Goal: Transaction & Acquisition: Purchase product/service

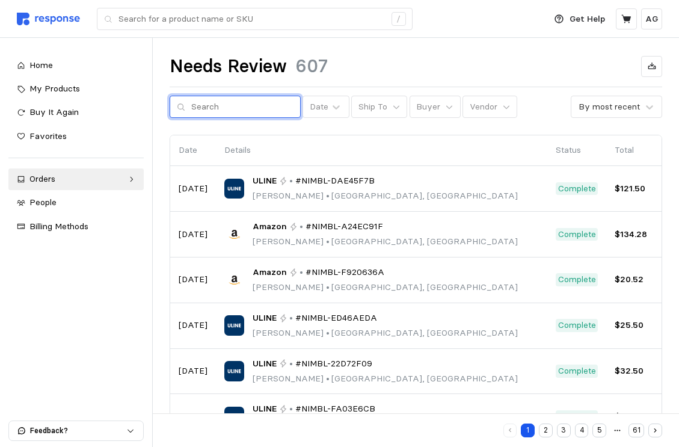
click at [211, 109] on input "text" at bounding box center [242, 107] width 102 height 22
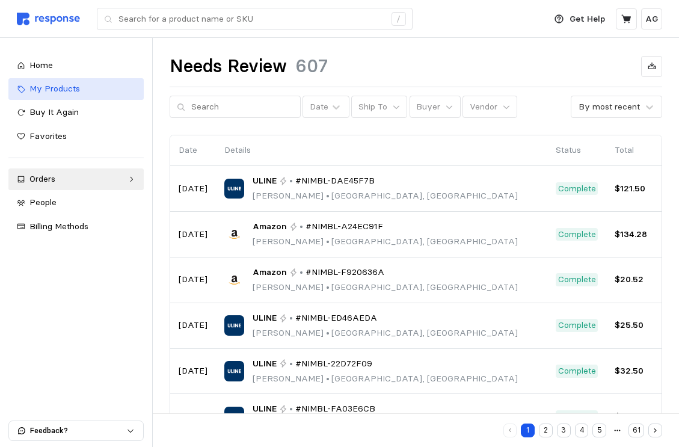
click at [49, 85] on span "My Products" at bounding box center [54, 88] width 51 height 11
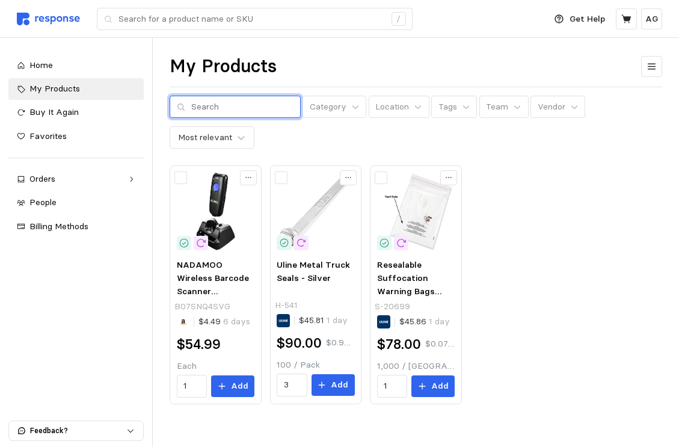
click at [214, 112] on input "text" at bounding box center [242, 107] width 102 height 22
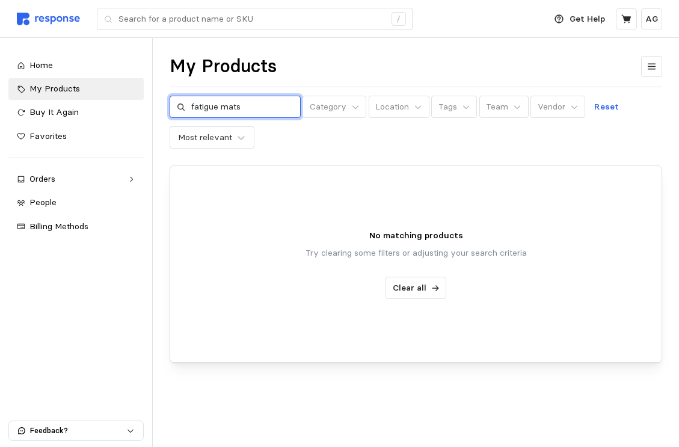
click at [218, 114] on input "fatigue mats" at bounding box center [242, 107] width 102 height 22
type input "fatigue mats"
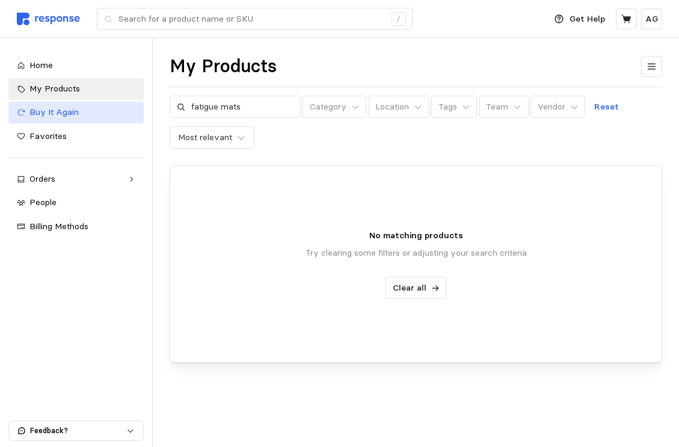
click at [71, 114] on span "Buy It Again" at bounding box center [53, 111] width 49 height 11
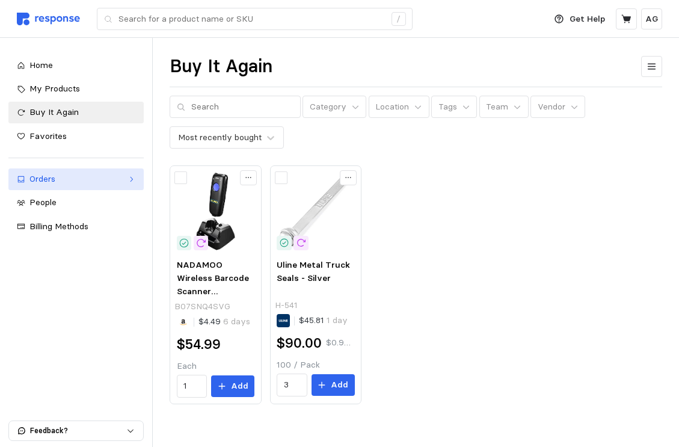
click at [37, 175] on div "Orders" at bounding box center [75, 179] width 93 height 13
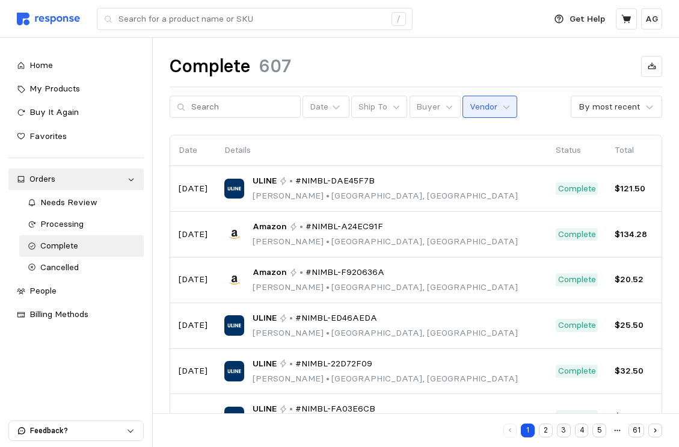
click at [478, 109] on p "Vendor" at bounding box center [484, 106] width 28 height 13
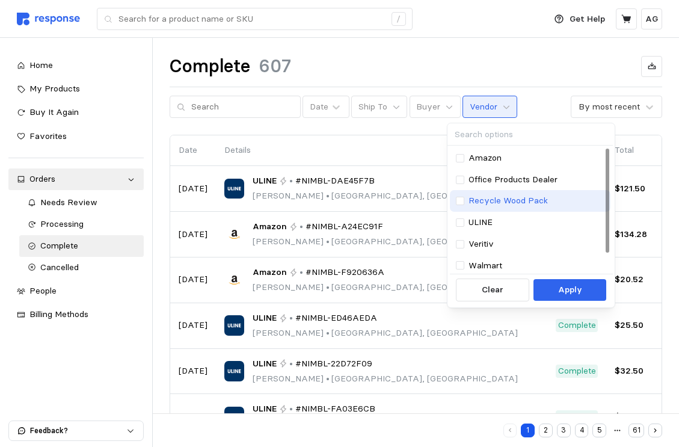
scroll to position [24, 0]
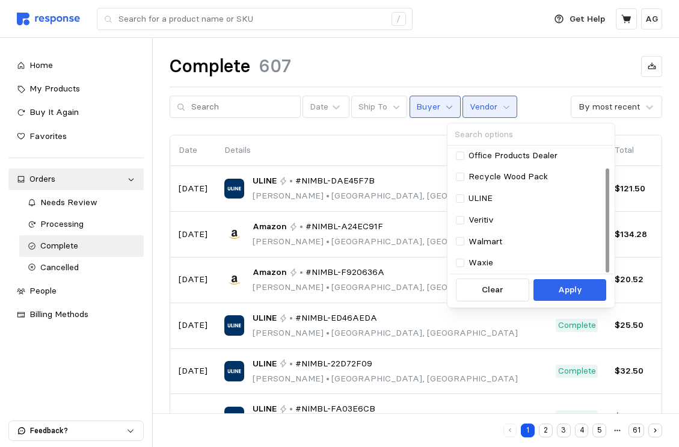
click at [445, 106] on icon at bounding box center [449, 107] width 8 height 8
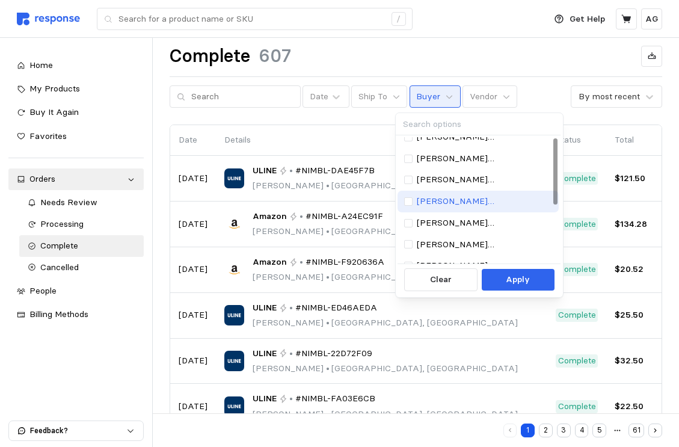
scroll to position [0, 0]
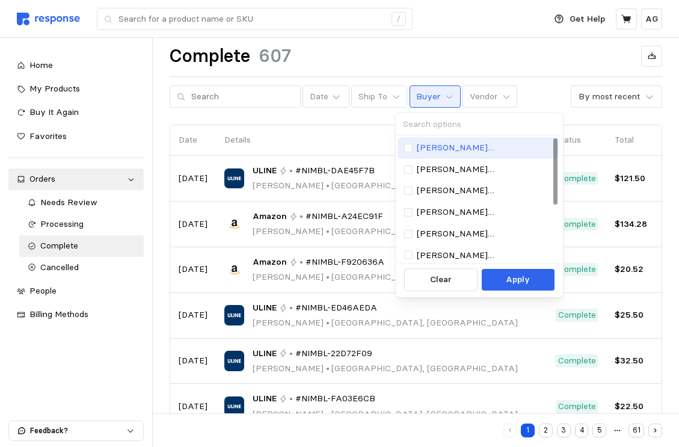
click at [464, 147] on p "[PERSON_NAME][EMAIL_ADDRESS][PERSON_NAME][DOMAIN_NAME]" at bounding box center [485, 147] width 136 height 13
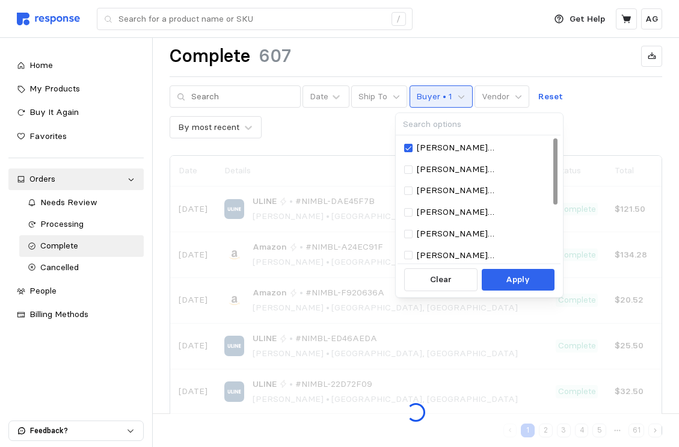
click at [529, 285] on button "Apply" at bounding box center [518, 280] width 73 height 22
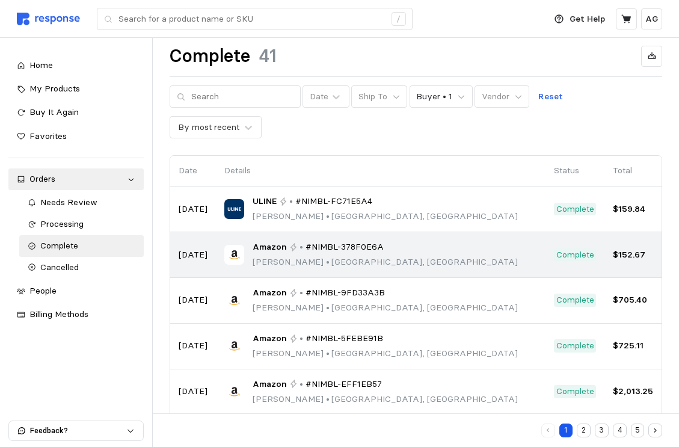
click at [328, 241] on span "#NIMBL-378F0E6A" at bounding box center [345, 247] width 78 height 13
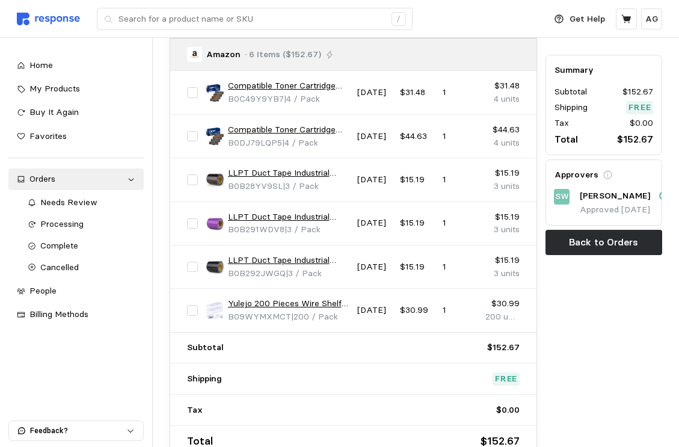
scroll to position [582, 0]
click at [198, 306] on div at bounding box center [192, 309] width 19 height 19
click at [192, 307] on input "checkbox" at bounding box center [192, 309] width 11 height 11
checkbox input "true"
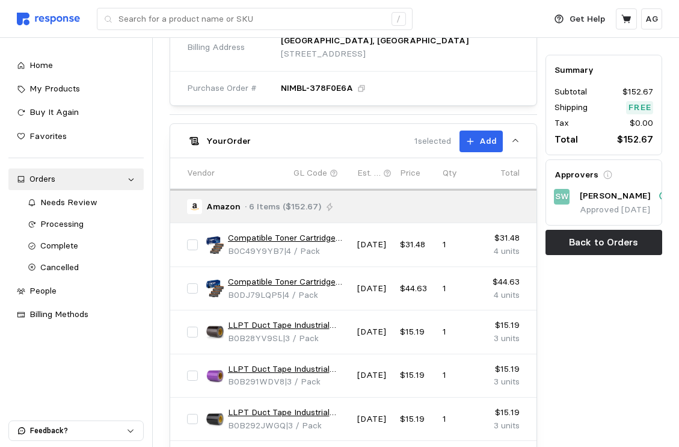
scroll to position [348, 0]
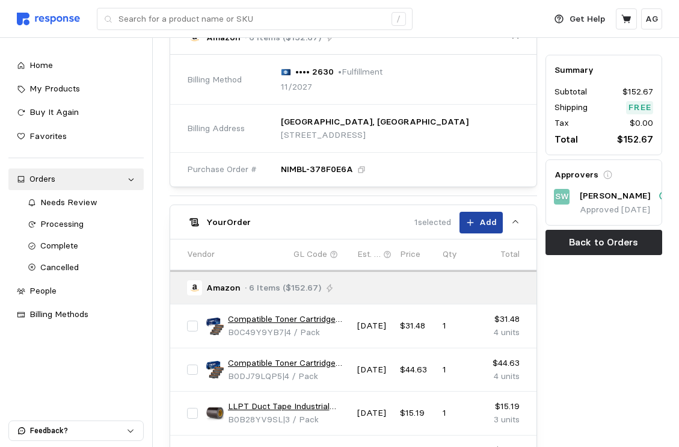
click at [485, 217] on p "Add" at bounding box center [487, 222] width 17 height 13
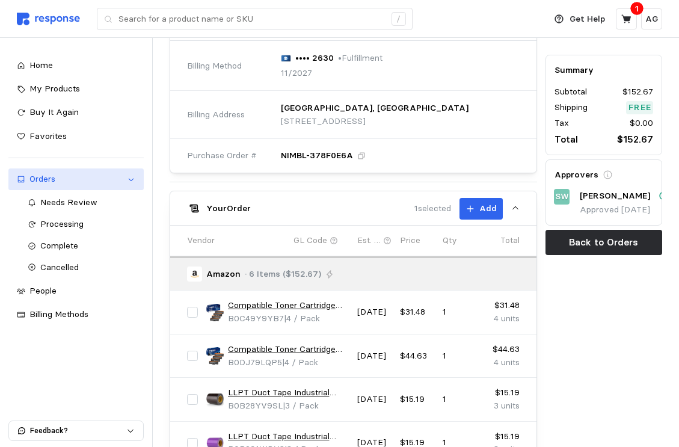
scroll to position [367, 0]
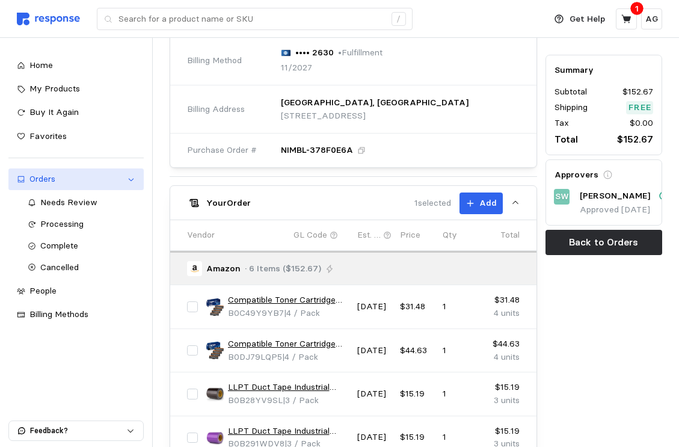
click at [63, 171] on link "Orders" at bounding box center [75, 179] width 135 height 22
click at [56, 180] on div "Orders" at bounding box center [75, 179] width 93 height 13
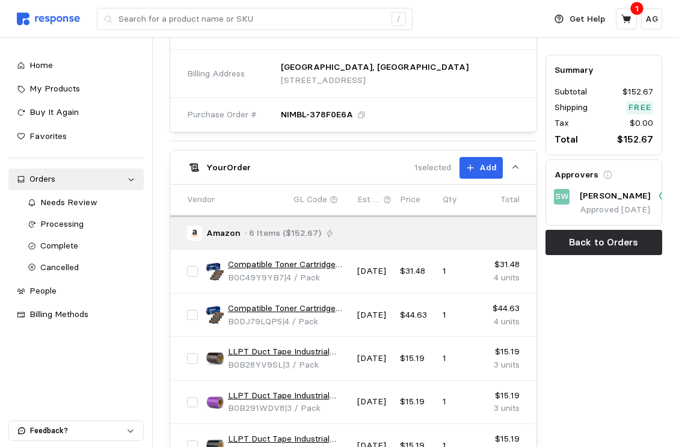
scroll to position [655, 0]
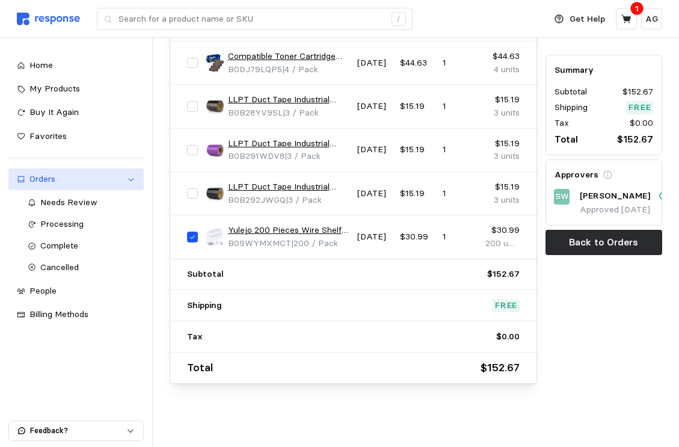
click at [48, 179] on div "Orders" at bounding box center [75, 179] width 93 height 13
click at [48, 180] on div "Orders" at bounding box center [75, 179] width 93 height 13
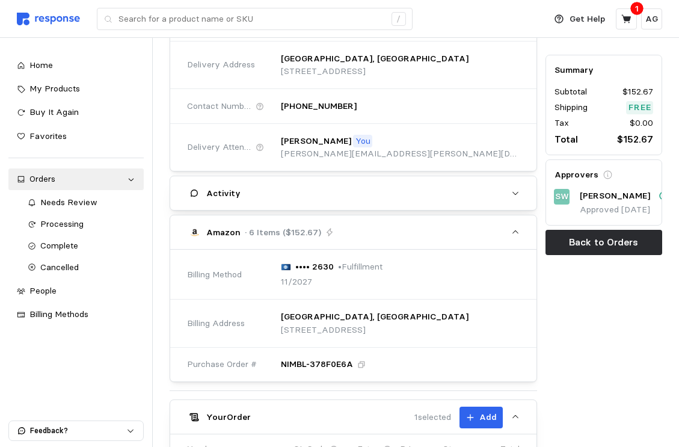
scroll to position [0, 0]
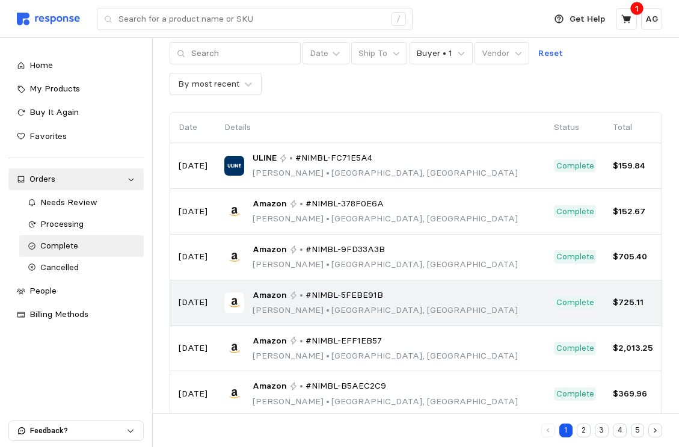
scroll to position [56, 0]
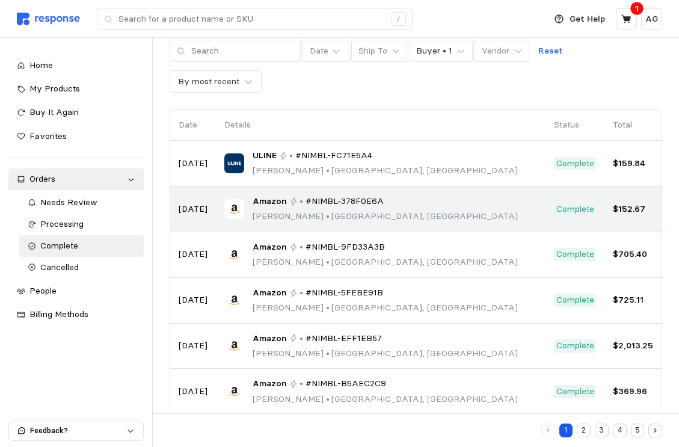
click at [339, 195] on span "#NIMBL-378F0E6A" at bounding box center [345, 201] width 78 height 13
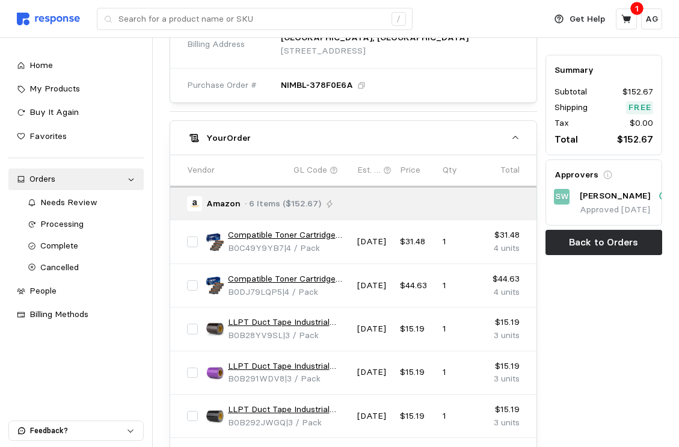
scroll to position [366, 0]
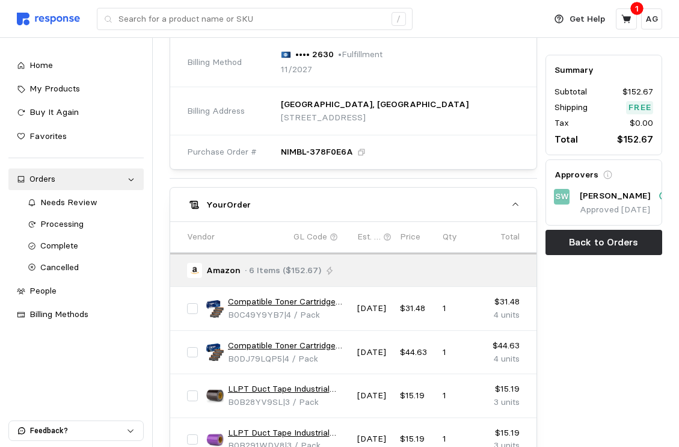
click at [247, 233] on div "Vendor" at bounding box center [236, 236] width 98 height 13
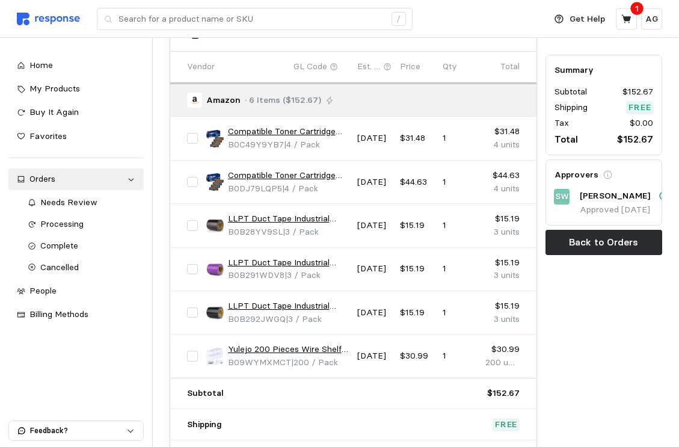
scroll to position [549, 0]
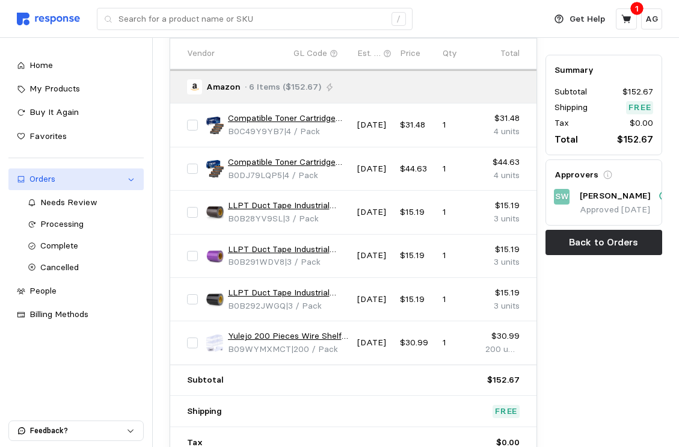
click at [54, 177] on div "Orders" at bounding box center [75, 179] width 93 height 13
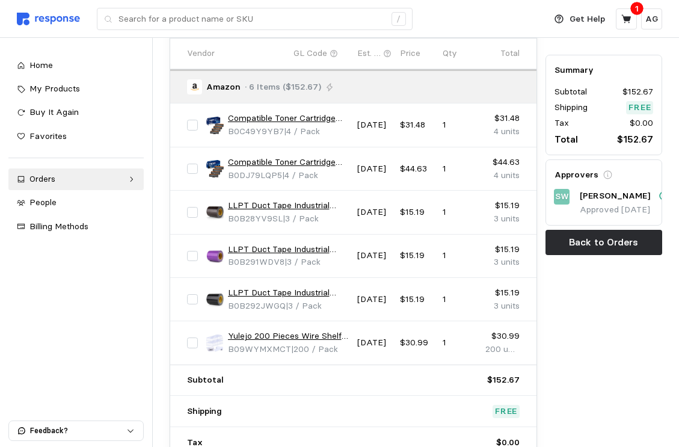
scroll to position [56, 0]
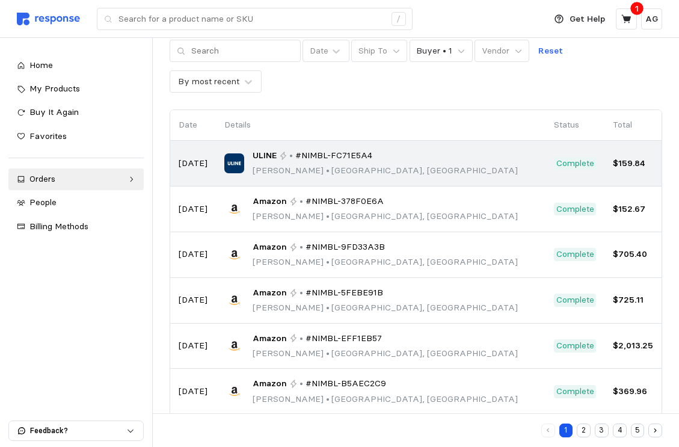
click at [591, 157] on p "Complete" at bounding box center [575, 163] width 38 height 13
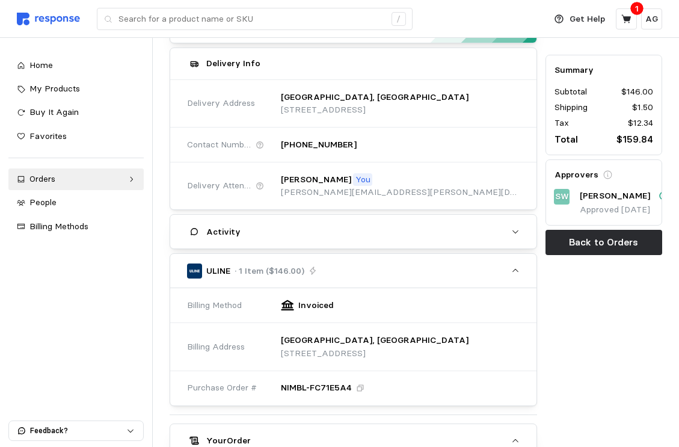
scroll to position [125, 0]
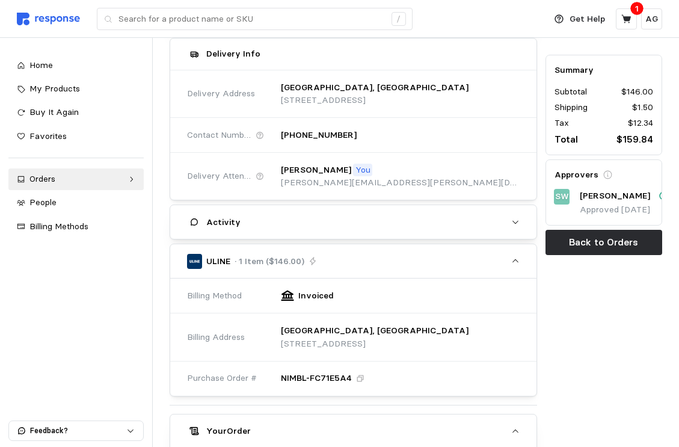
click at [515, 259] on icon "button" at bounding box center [515, 261] width 8 height 8
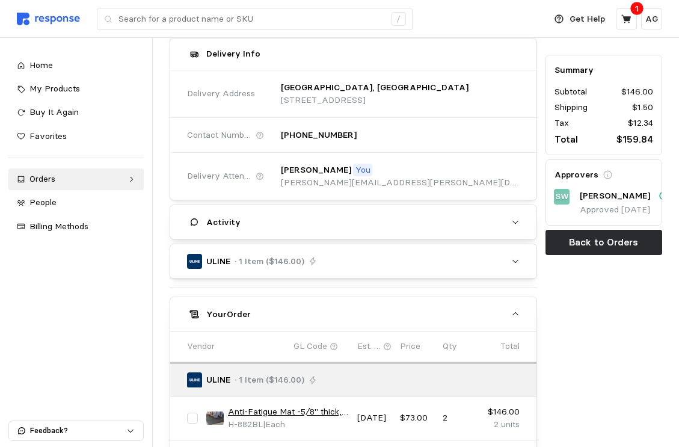
click at [515, 259] on icon "button" at bounding box center [515, 261] width 8 height 8
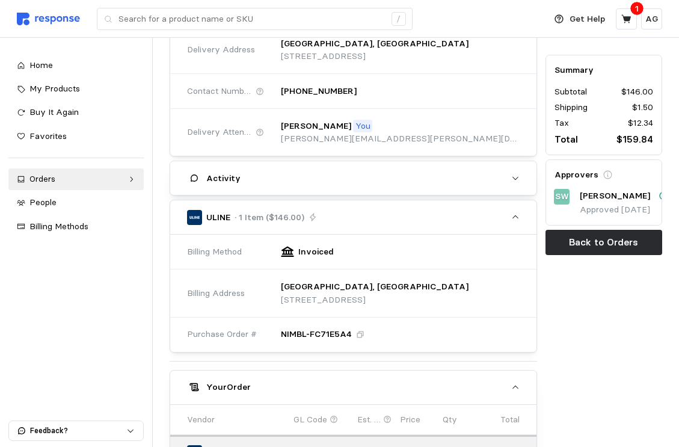
scroll to position [187, 0]
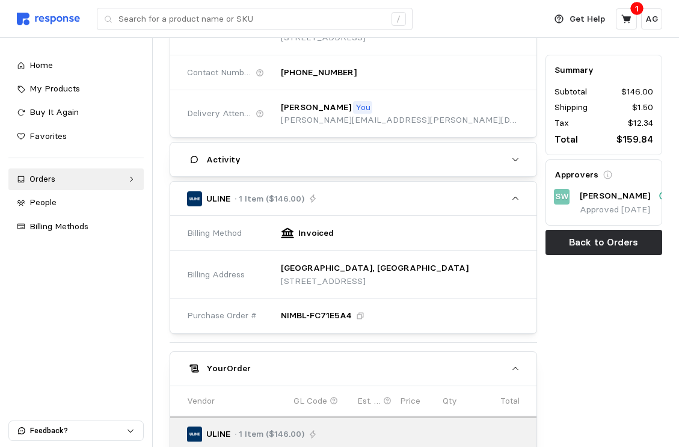
click at [322, 310] on p "NIMBL-FC71E5A4" at bounding box center [316, 315] width 71 height 13
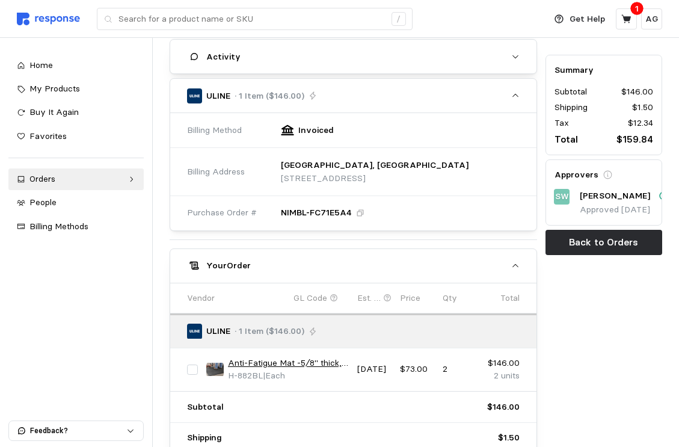
scroll to position [294, 0]
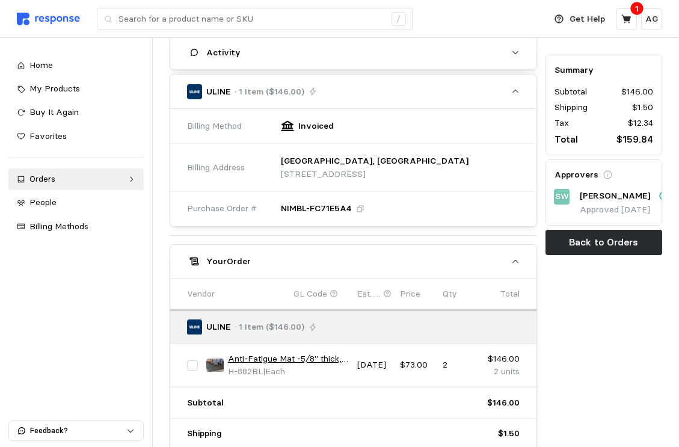
click at [191, 361] on input "checkbox" at bounding box center [192, 365] width 11 height 11
checkbox input "true"
click at [483, 260] on p "Add" at bounding box center [487, 261] width 17 height 13
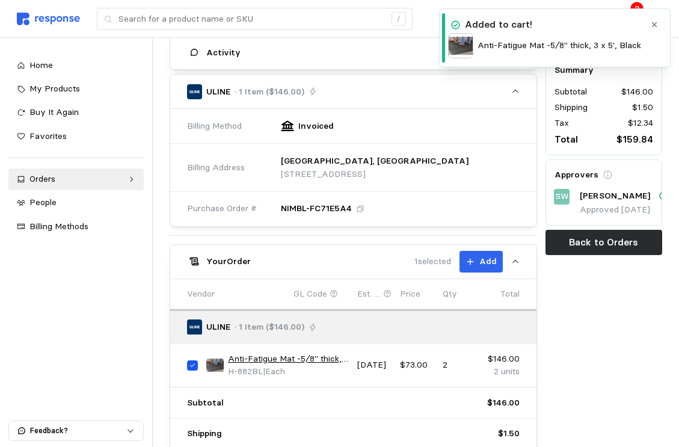
click at [658, 25] on icon "button" at bounding box center [654, 24] width 8 height 8
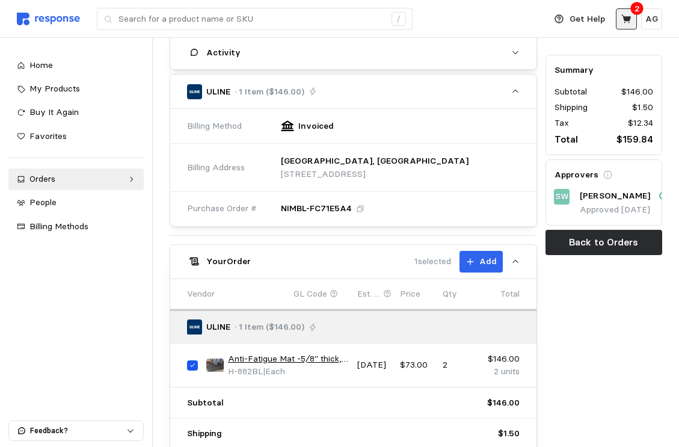
click at [633, 17] on button at bounding box center [626, 18] width 21 height 21
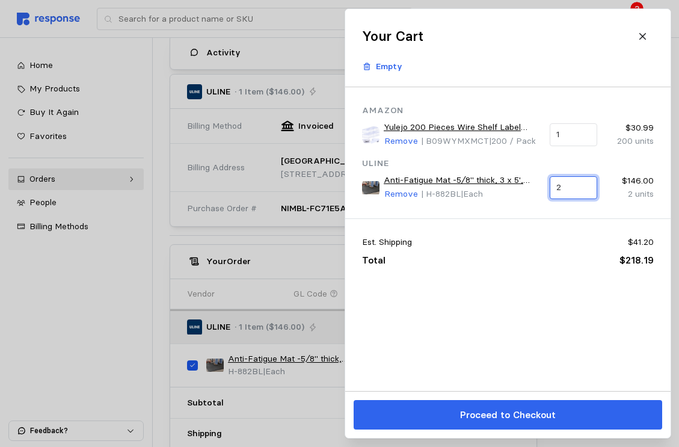
click at [580, 183] on input "2" at bounding box center [573, 188] width 34 height 22
click at [568, 217] on div "4 $280.00" at bounding box center [612, 217] width 108 height 13
type input "4"
click at [271, 240] on div at bounding box center [339, 223] width 679 height 447
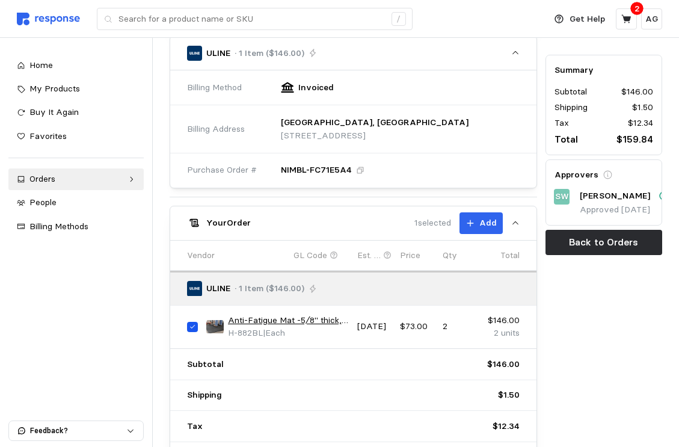
scroll to position [334, 0]
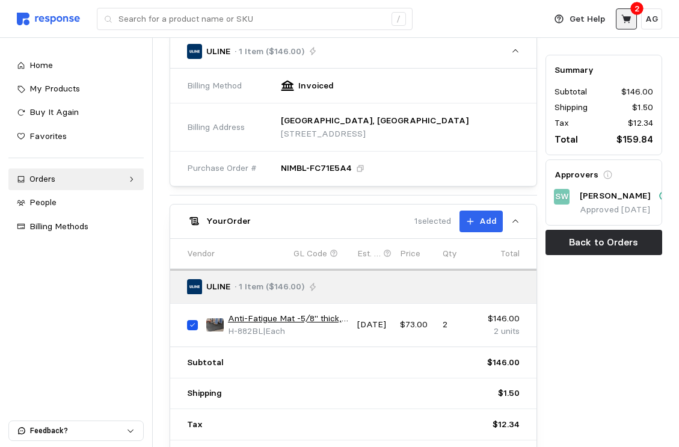
click at [635, 23] on button at bounding box center [626, 18] width 21 height 21
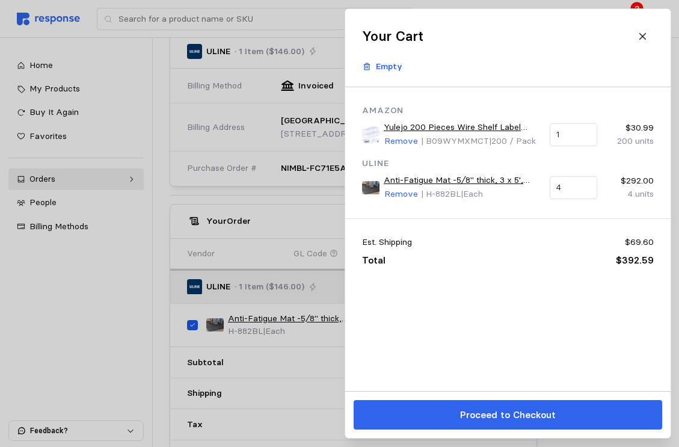
drag, startPoint x: 642, startPoint y: 31, endPoint x: 626, endPoint y: 31, distance: 16.8
click at [640, 32] on icon at bounding box center [643, 36] width 11 height 11
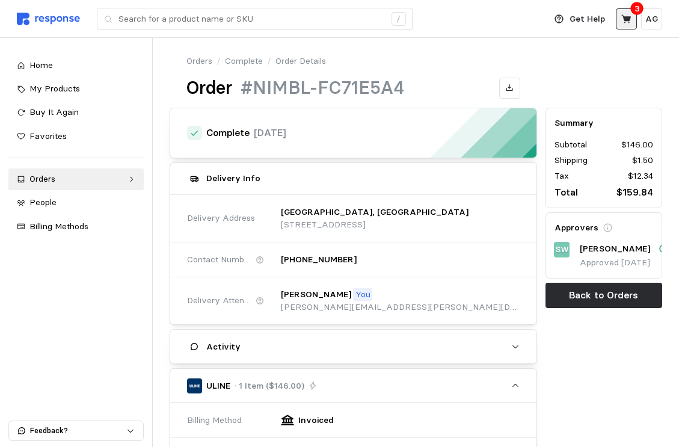
click at [624, 16] on icon at bounding box center [626, 18] width 10 height 8
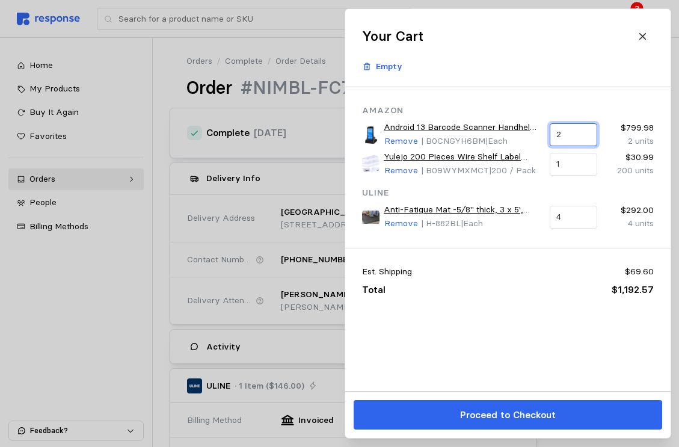
click at [571, 136] on input "2" at bounding box center [573, 135] width 34 height 22
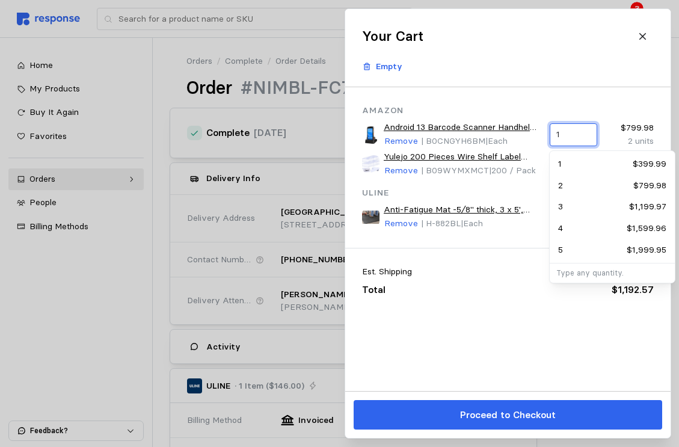
click at [574, 162] on div "1 $399.99" at bounding box center [612, 164] width 108 height 13
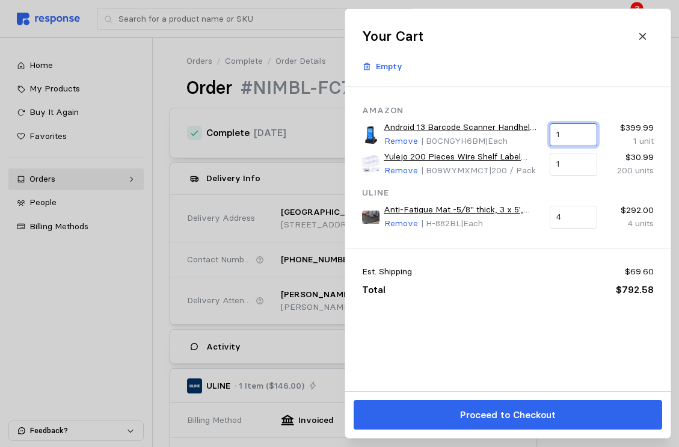
type input "1"
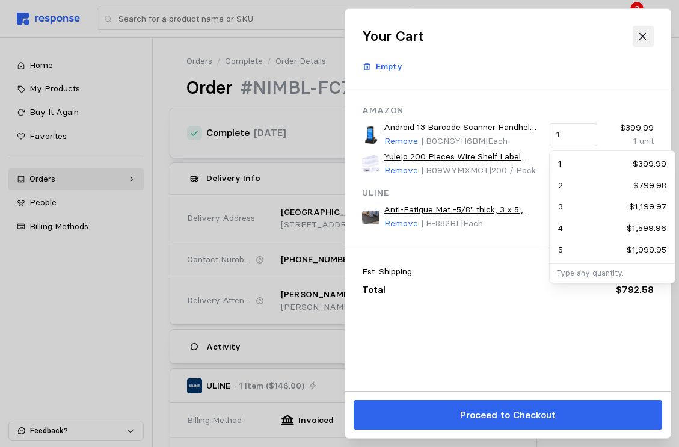
click at [649, 33] on button at bounding box center [642, 36] width 21 height 21
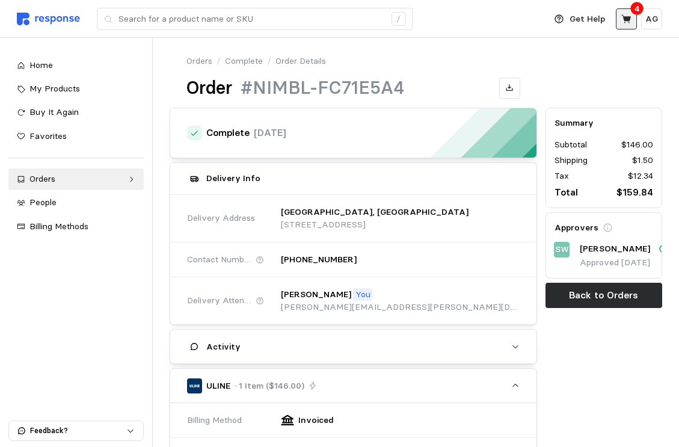
click at [625, 11] on button at bounding box center [626, 18] width 21 height 21
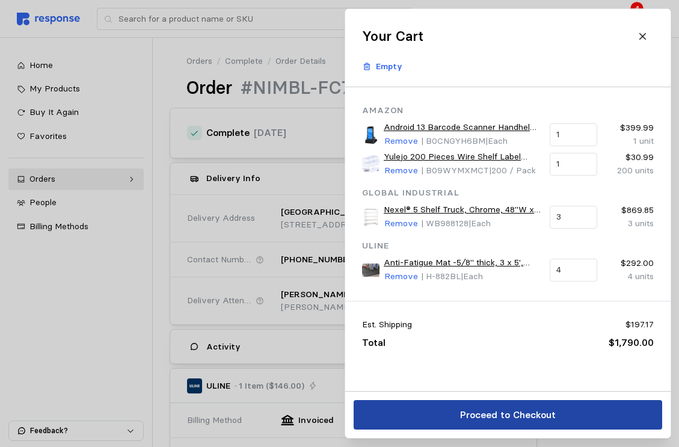
click at [494, 414] on p "Proceed to Checkout" at bounding box center [508, 414] width 96 height 15
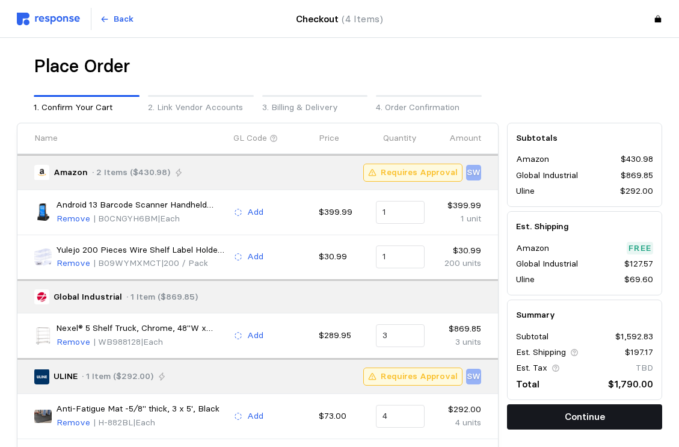
click at [563, 415] on button "Continue" at bounding box center [584, 416] width 155 height 25
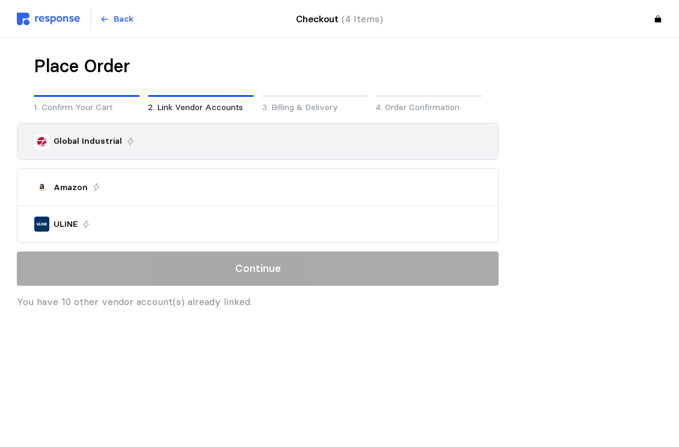
click at [163, 150] on div "Global Industrial" at bounding box center [257, 140] width 455 height 23
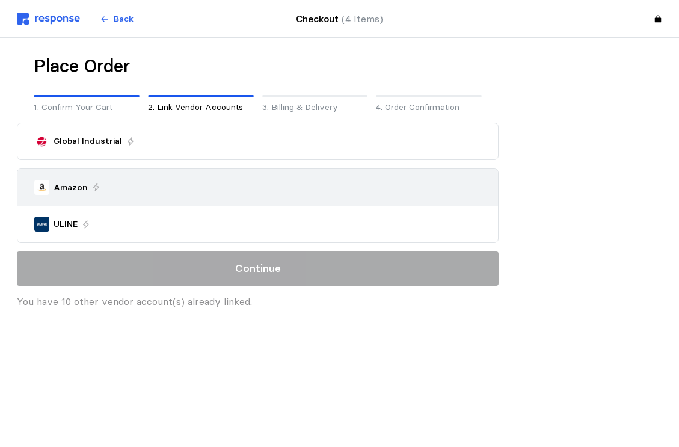
click at [159, 185] on div "Amazon" at bounding box center [257, 187] width 447 height 15
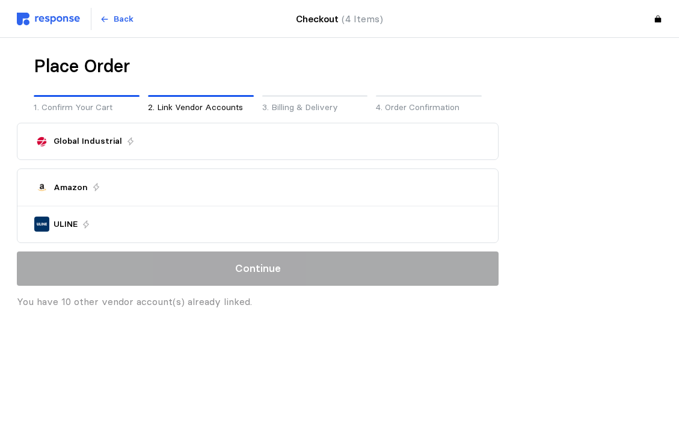
drag, startPoint x: 154, startPoint y: 224, endPoint x: 179, endPoint y: 260, distance: 43.7
click at [154, 225] on div "ULINE" at bounding box center [257, 224] width 447 height 15
click at [194, 266] on div "Global Industrial Amazon ULINE Continue You have 10 other vendor account(s) alr…" at bounding box center [258, 216] width 482 height 186
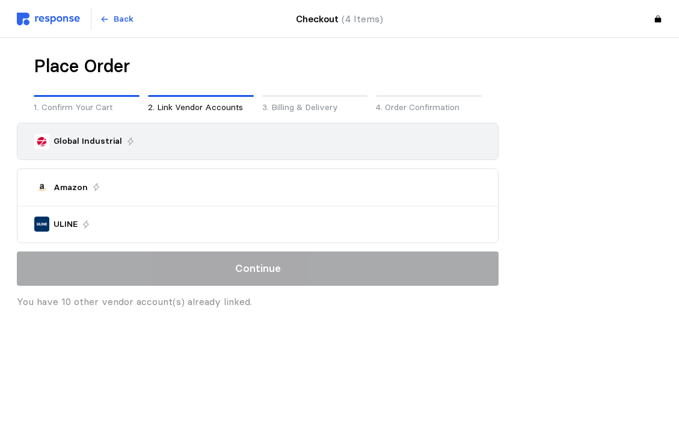
drag, startPoint x: 194, startPoint y: 266, endPoint x: 109, endPoint y: 156, distance: 139.1
click at [194, 266] on div "Global Industrial Amazon ULINE Continue You have 10 other vendor account(s) alr…" at bounding box center [258, 216] width 482 height 186
click at [124, 135] on div "Global Industrial" at bounding box center [257, 141] width 447 height 15
click at [132, 141] on div "Global Industrial" at bounding box center [257, 141] width 447 height 15
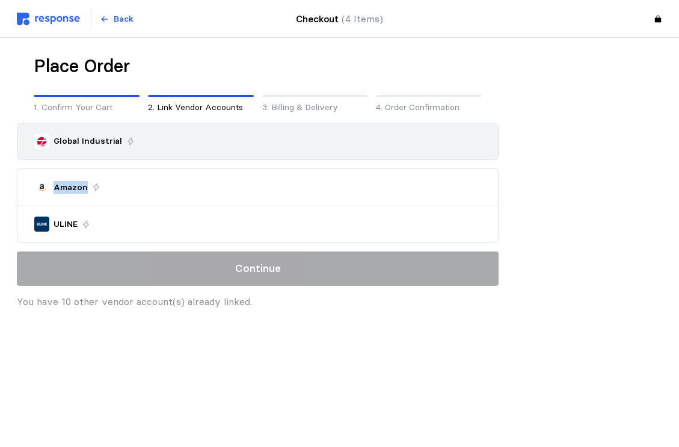
click at [132, 141] on div "Global Industrial" at bounding box center [257, 141] width 447 height 15
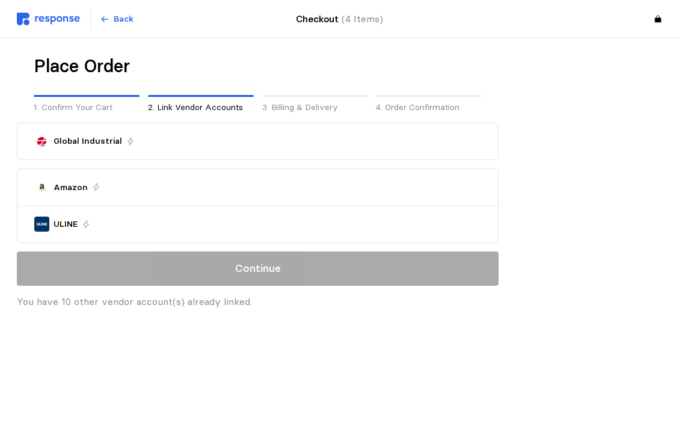
click at [555, 39] on div "Place Order 1. Confirm Your Cart 2. Link Vendor Accounts 3. Billing & Delivery …" at bounding box center [339, 207] width 679 height 338
click at [54, 16] on img at bounding box center [48, 19] width 63 height 13
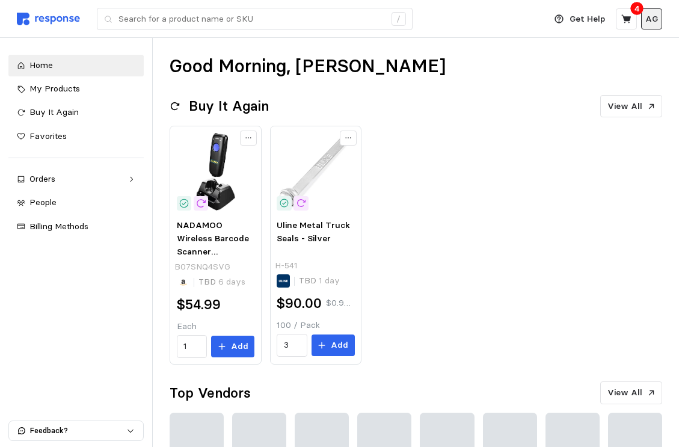
click at [655, 22] on p "AG" at bounding box center [651, 19] width 13 height 13
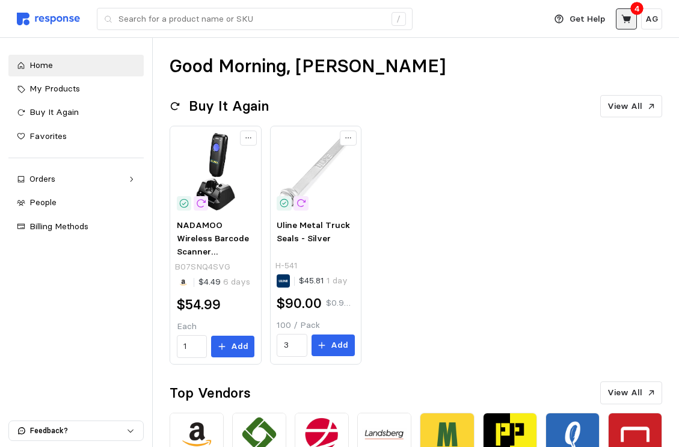
click at [632, 20] on button at bounding box center [626, 18] width 21 height 21
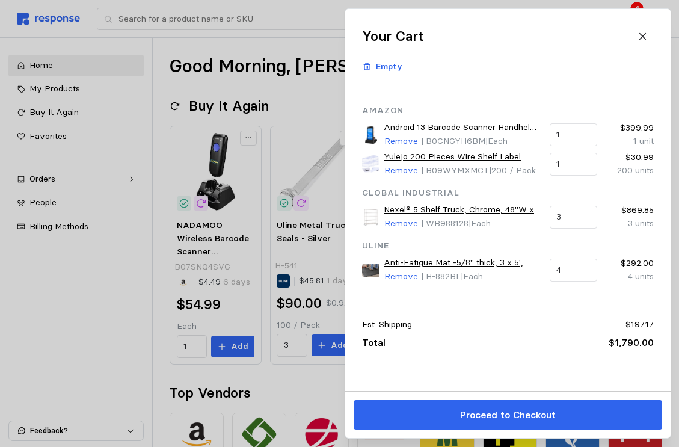
click at [494, 409] on p "Proceed to Checkout" at bounding box center [508, 414] width 96 height 15
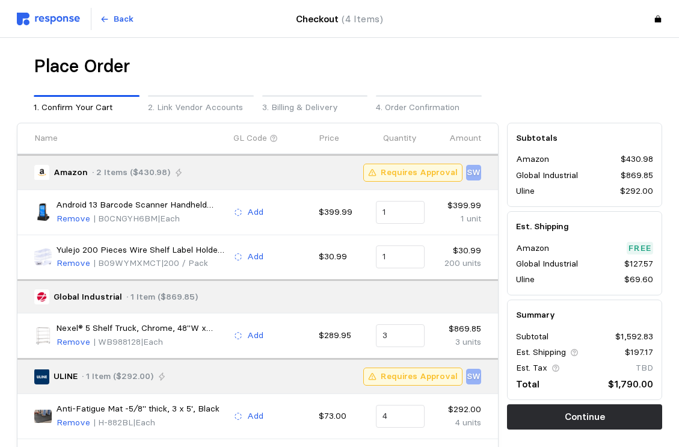
click at [533, 414] on button "Continue" at bounding box center [584, 416] width 155 height 25
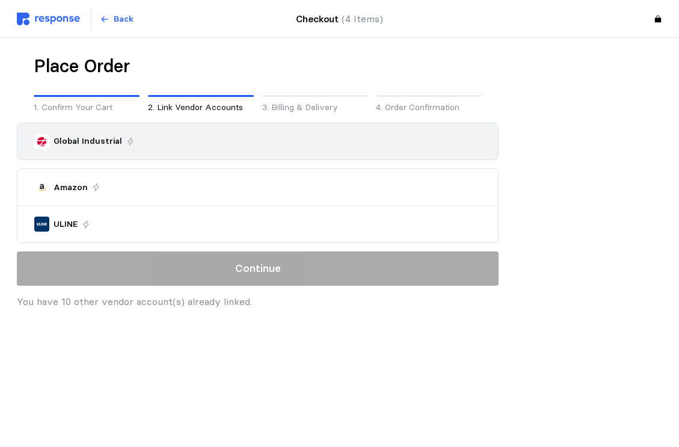
click at [56, 144] on p "Global Industrial" at bounding box center [88, 141] width 69 height 13
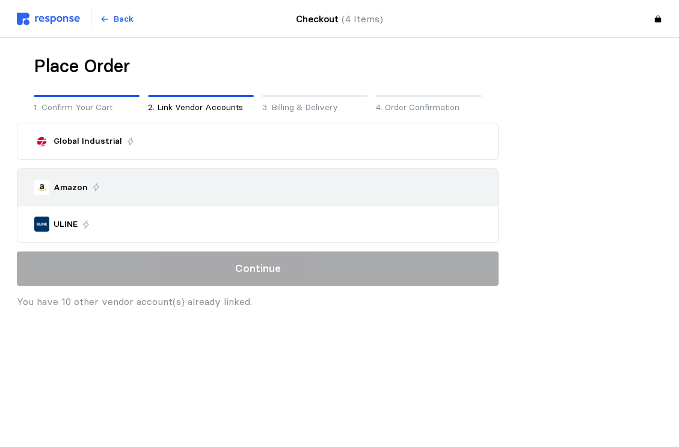
click at [64, 170] on div "Amazon" at bounding box center [257, 187] width 481 height 37
click at [65, 181] on p "Amazon" at bounding box center [71, 187] width 34 height 13
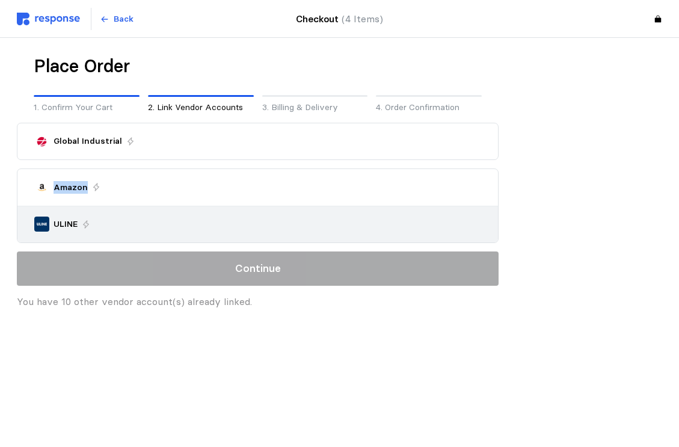
drag, startPoint x: 65, startPoint y: 180, endPoint x: 97, endPoint y: 236, distance: 64.7
click at [65, 181] on p "Amazon" at bounding box center [71, 187] width 34 height 13
drag, startPoint x: 102, startPoint y: 242, endPoint x: 93, endPoint y: 223, distance: 21.5
click at [102, 241] on div "Global Industrial Amazon ULINE Continue You have 10 other vendor account(s) alr…" at bounding box center [258, 216] width 482 height 186
click at [92, 221] on div "ULINE" at bounding box center [257, 224] width 447 height 15
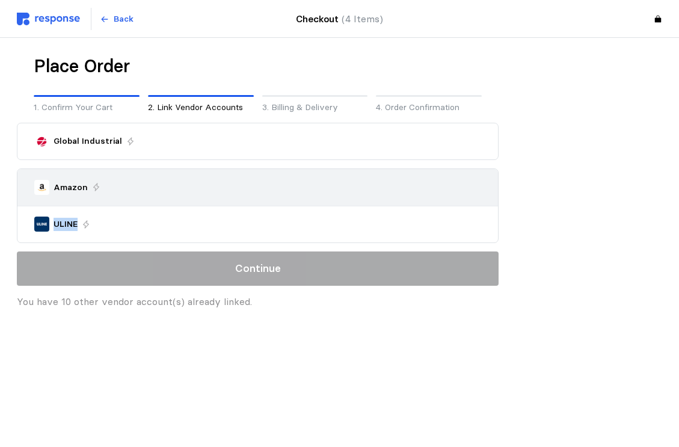
click at [88, 202] on div "Amazon" at bounding box center [257, 187] width 481 height 37
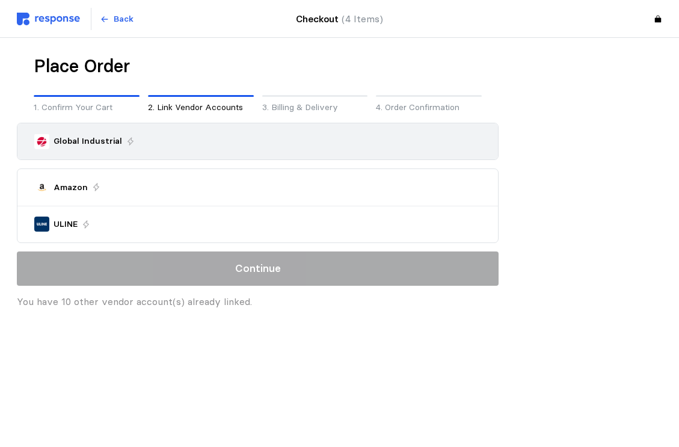
click at [91, 147] on div "Global Industrial" at bounding box center [78, 141] width 88 height 15
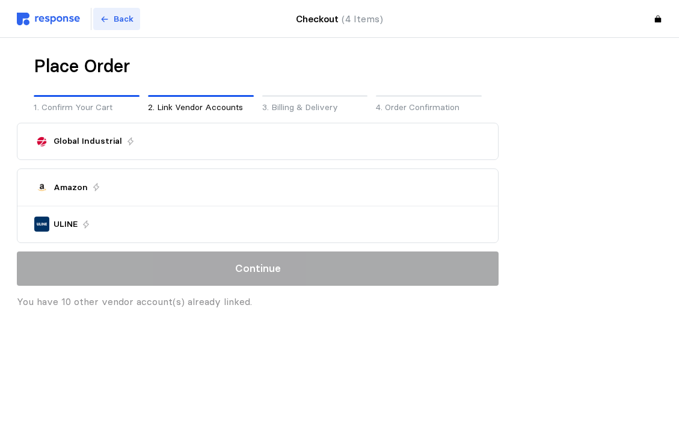
click at [119, 20] on p "Back" at bounding box center [124, 19] width 20 height 13
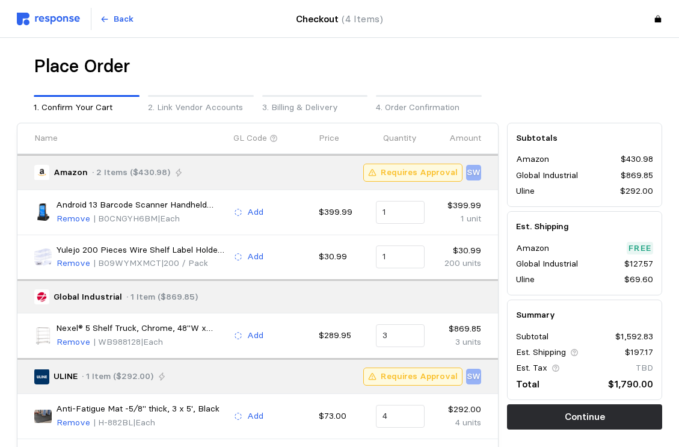
click at [543, 181] on div "Global Industrial $869.85" at bounding box center [584, 175] width 137 height 14
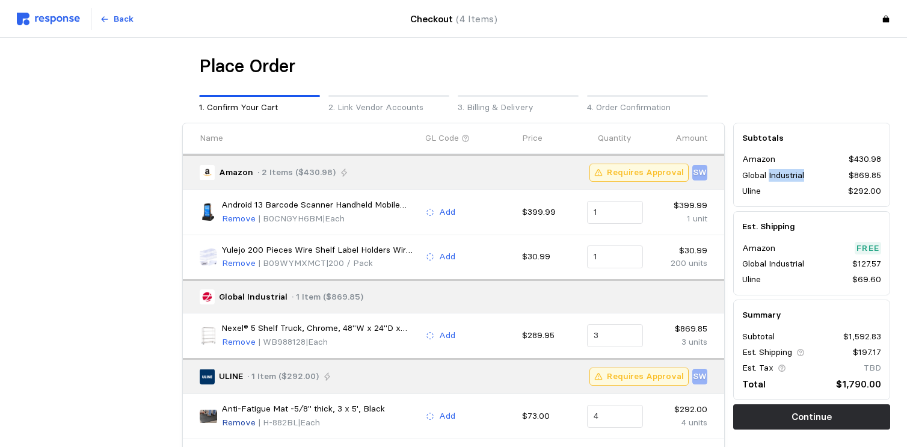
click at [237, 341] on p "Remove" at bounding box center [239, 342] width 34 height 13
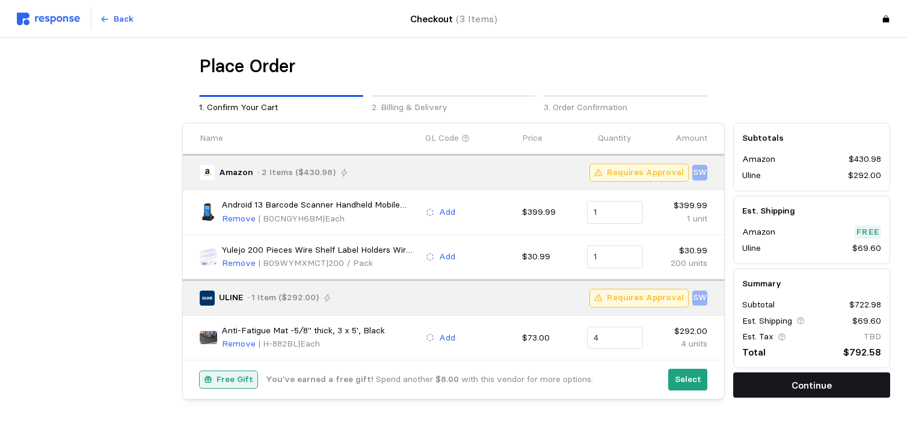
click at [678, 386] on button "Continue" at bounding box center [811, 384] width 157 height 25
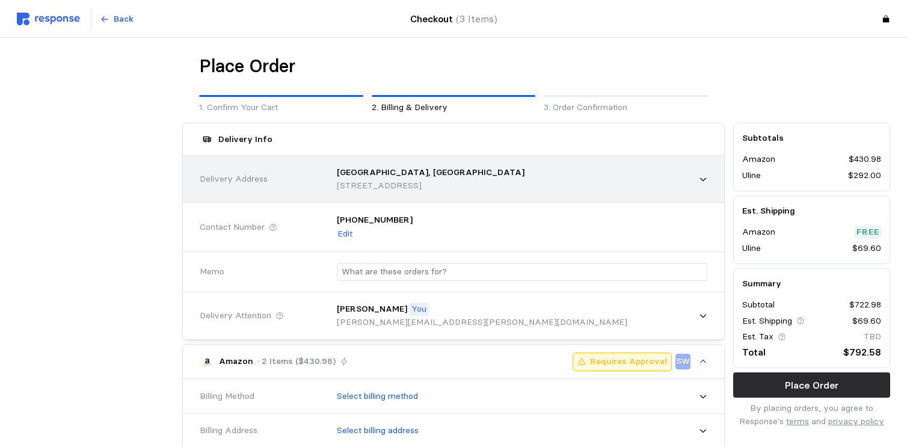
click at [410, 169] on div "[GEOGRAPHIC_DATA], [GEOGRAPHIC_DATA]" at bounding box center [431, 172] width 188 height 13
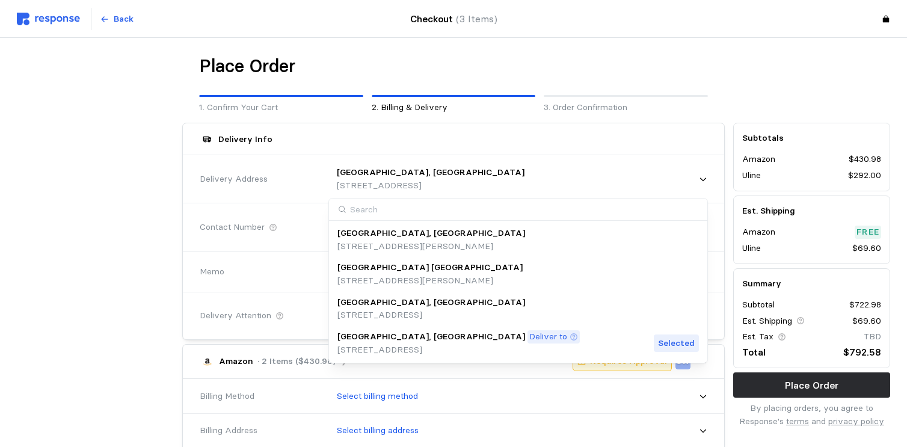
click at [437, 274] on p "[STREET_ADDRESS][PERSON_NAME]" at bounding box center [429, 280] width 185 height 13
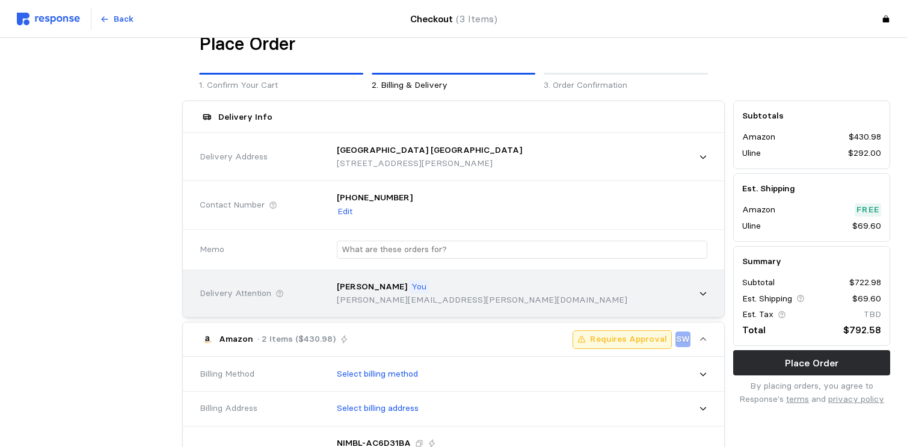
scroll to position [32, 0]
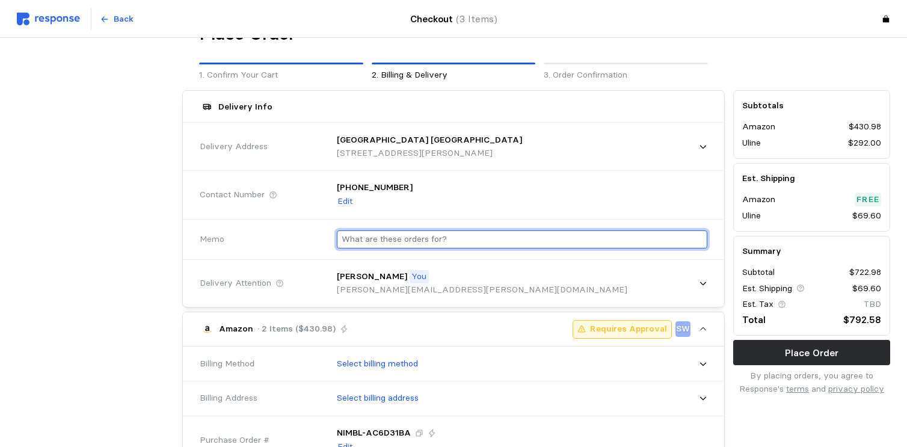
click at [372, 241] on input "text" at bounding box center [522, 239] width 361 height 17
type input "R"
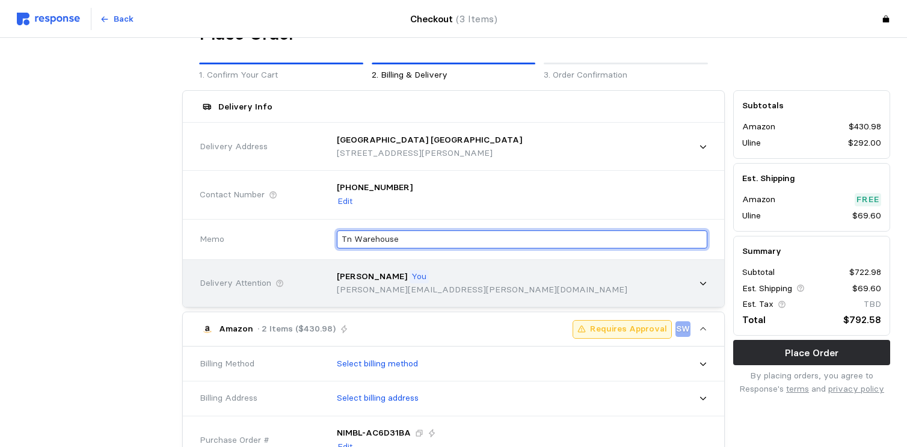
type input "Tn Warehouse"
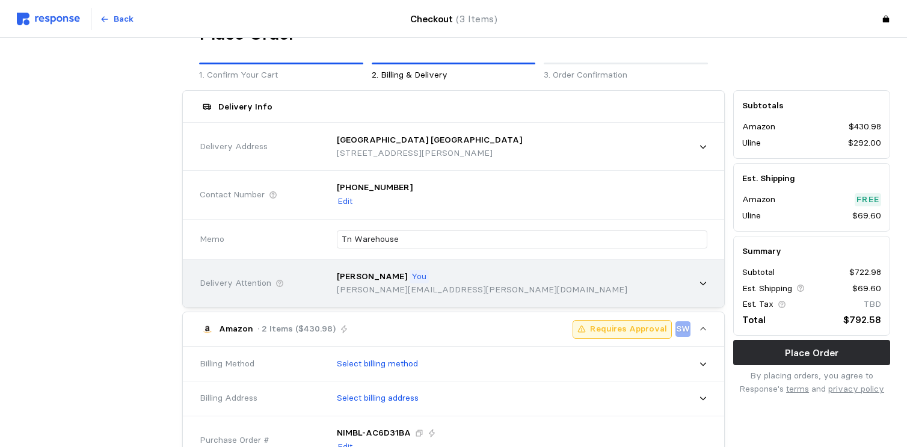
click at [423, 287] on p "[PERSON_NAME][EMAIL_ADDRESS][PERSON_NAME][DOMAIN_NAME]" at bounding box center [482, 289] width 291 height 13
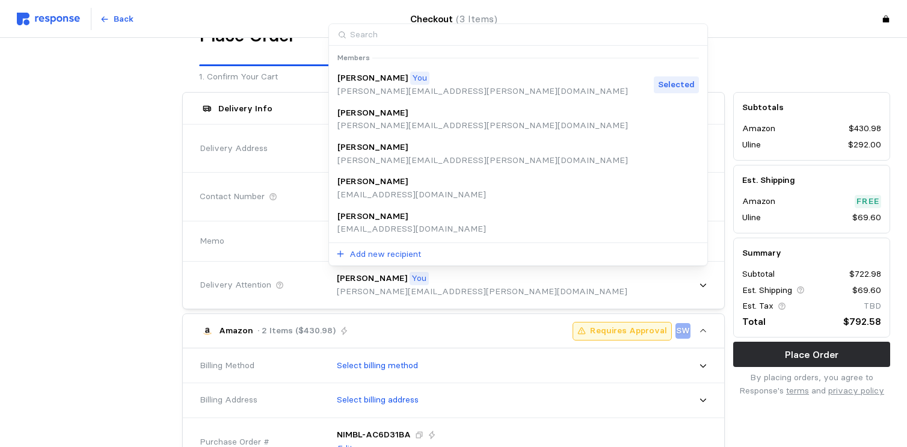
scroll to position [28, 0]
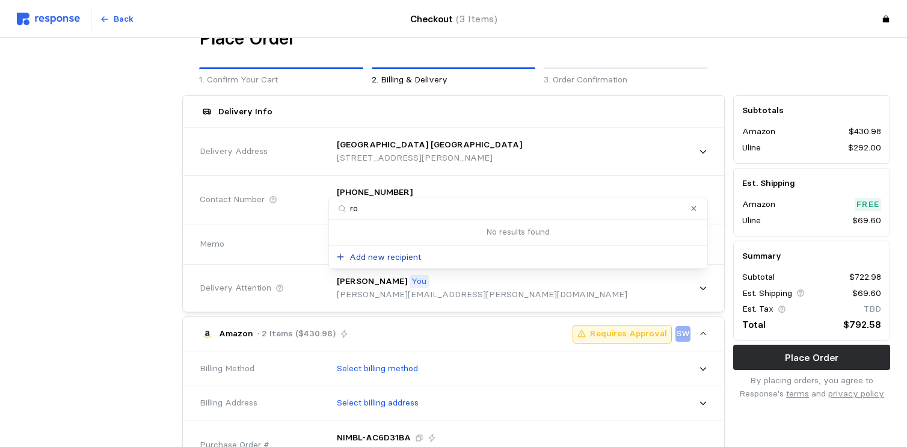
type input "r"
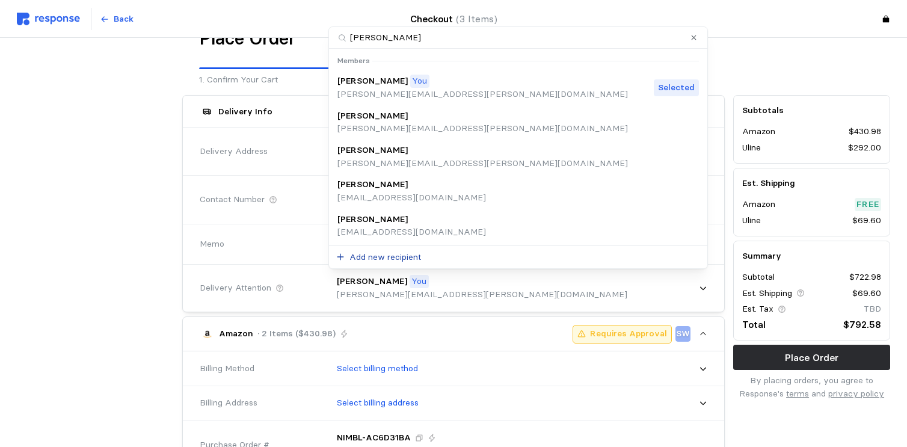
type input "[PERSON_NAME]"
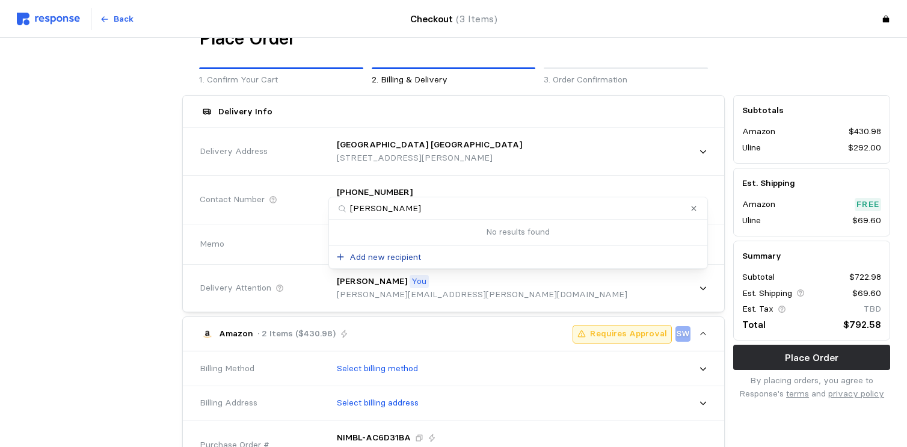
click at [384, 257] on p "Add new recipient" at bounding box center [385, 257] width 72 height 13
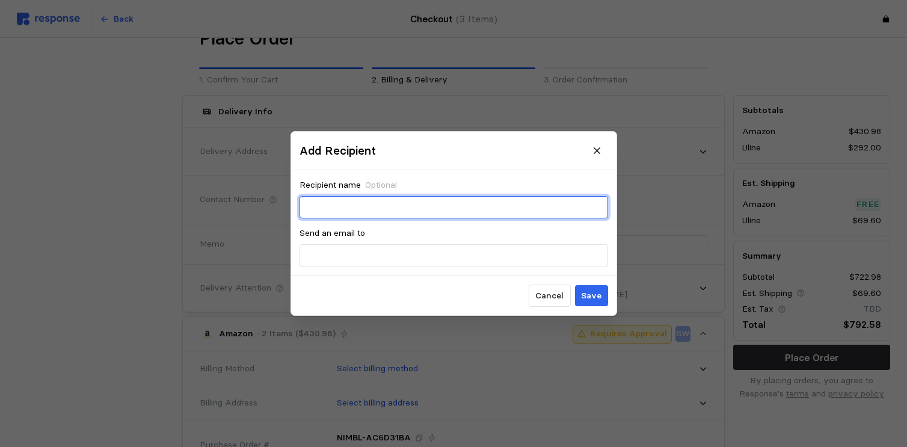
click at [367, 208] on input "text" at bounding box center [453, 207] width 295 height 22
type input "[PERSON_NAME]"
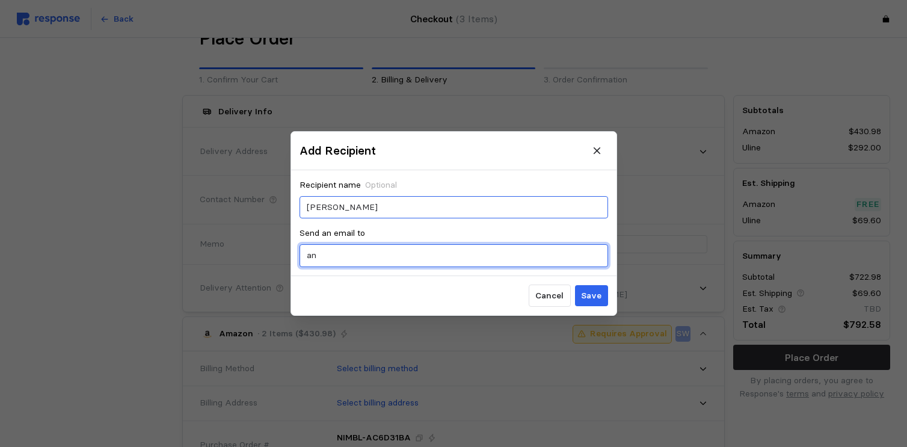
type input "a"
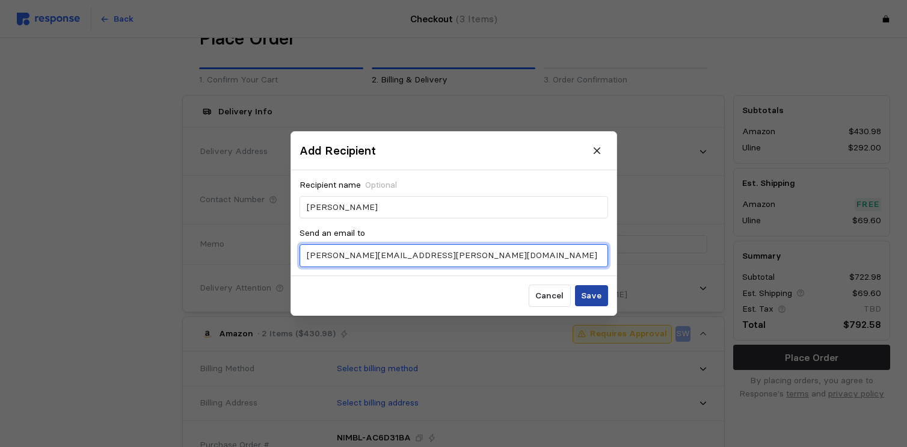
type input "[PERSON_NAME][EMAIL_ADDRESS][PERSON_NAME][DOMAIN_NAME]"
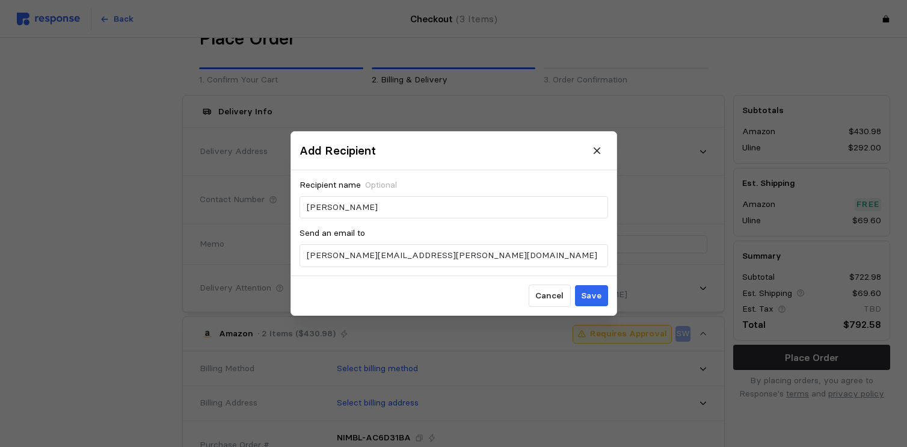
drag, startPoint x: 600, startPoint y: 291, endPoint x: 578, endPoint y: 295, distance: 22.6
click at [600, 291] on p "Save" at bounding box center [591, 295] width 20 height 13
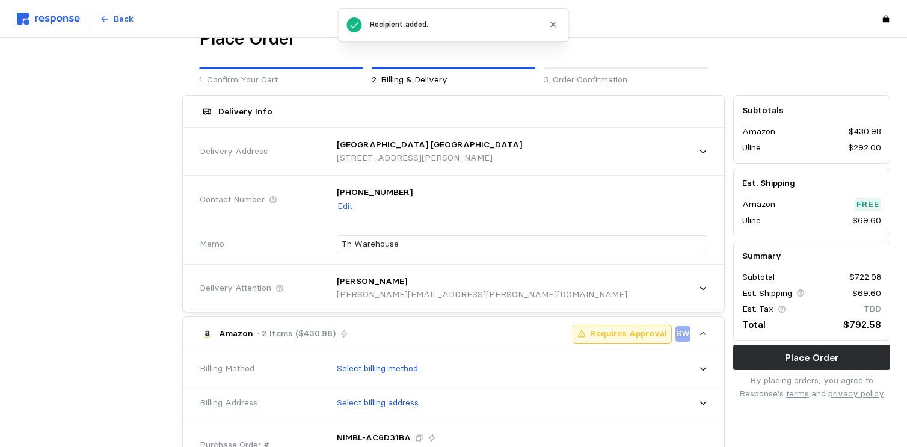
scroll to position [74, 0]
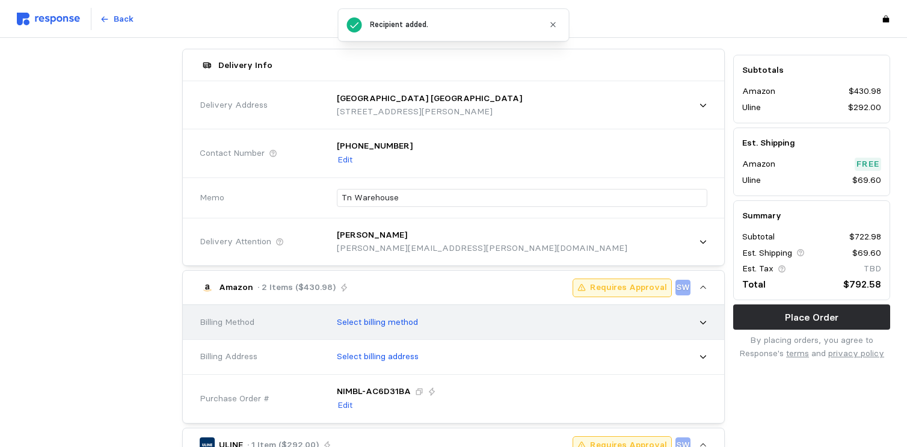
click at [453, 325] on div "Select billing method" at bounding box center [517, 322] width 379 height 30
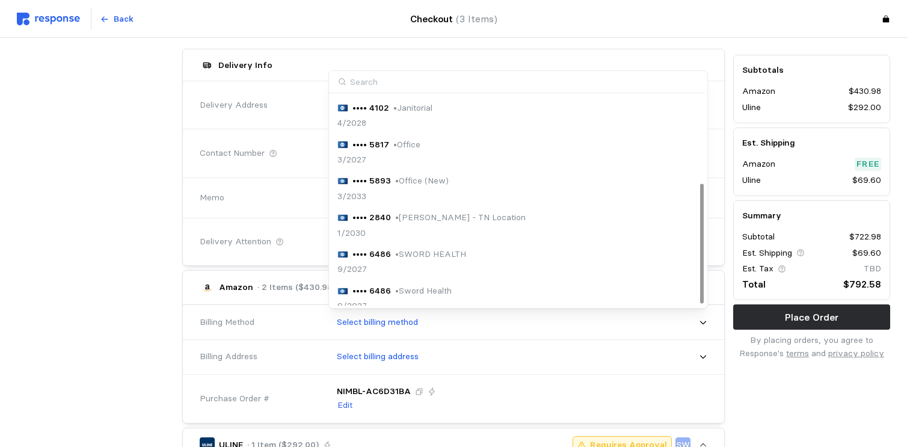
scroll to position [156, 0]
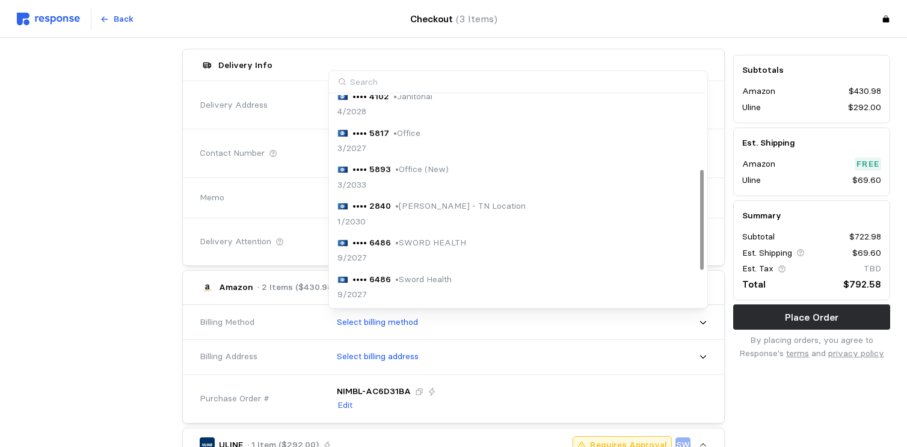
click at [431, 201] on p "• [PERSON_NAME] - TN Location" at bounding box center [460, 206] width 131 height 13
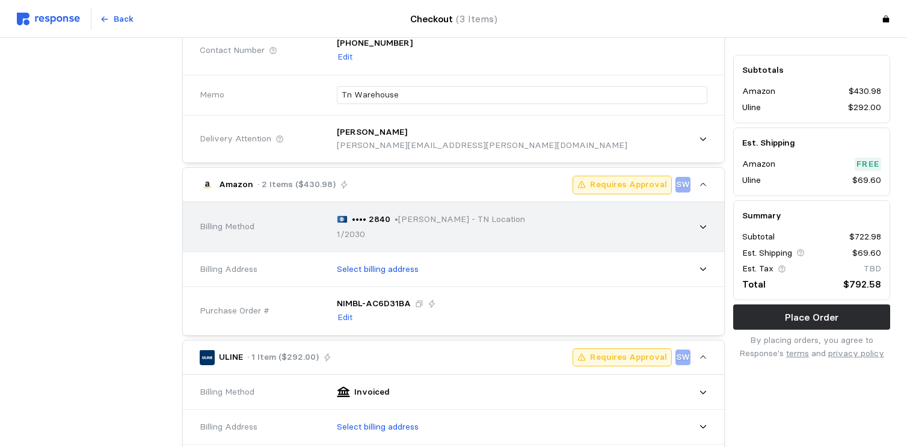
scroll to position [186, 0]
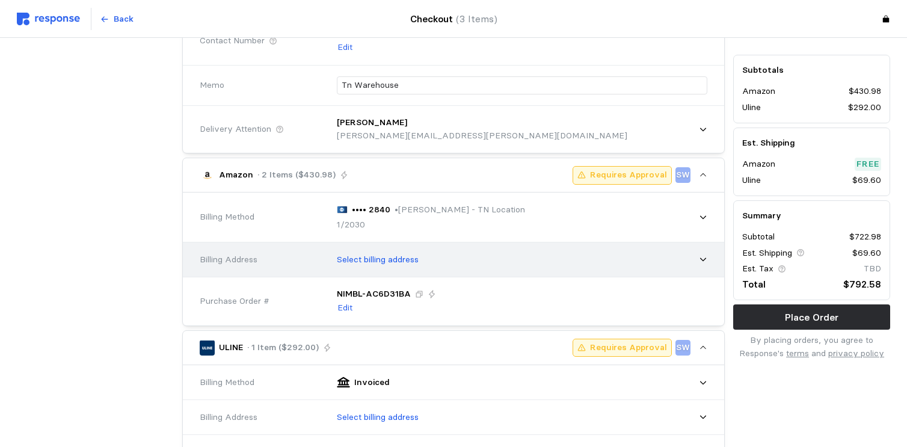
click at [381, 259] on p "Select billing address" at bounding box center [378, 259] width 82 height 13
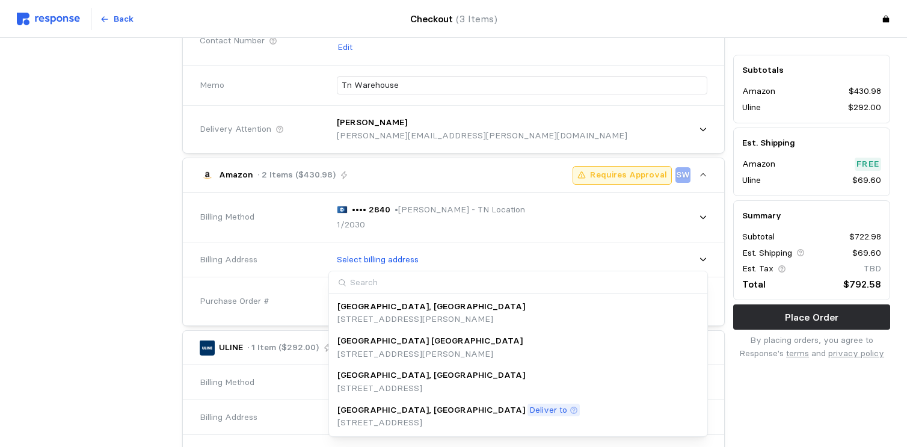
click at [396, 349] on p "[STREET_ADDRESS][PERSON_NAME]" at bounding box center [429, 354] width 185 height 13
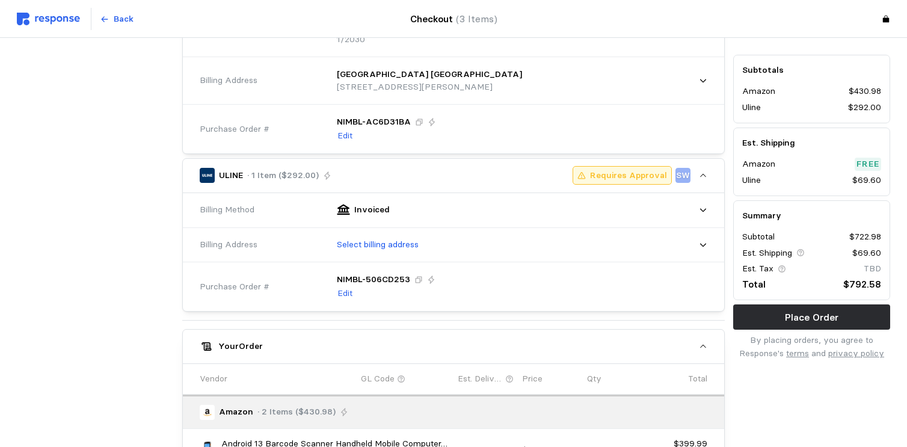
scroll to position [373, 0]
click at [371, 241] on p "Select billing address" at bounding box center [378, 243] width 82 height 13
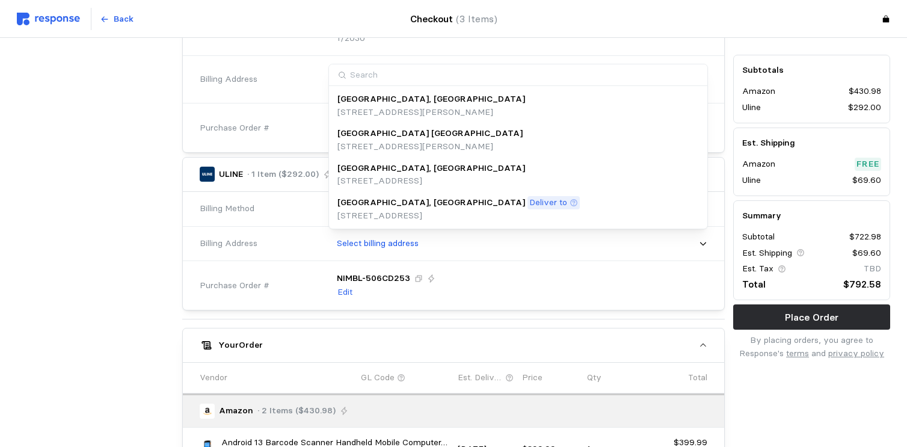
click at [369, 135] on p "[GEOGRAPHIC_DATA] [GEOGRAPHIC_DATA]" at bounding box center [429, 133] width 185 height 13
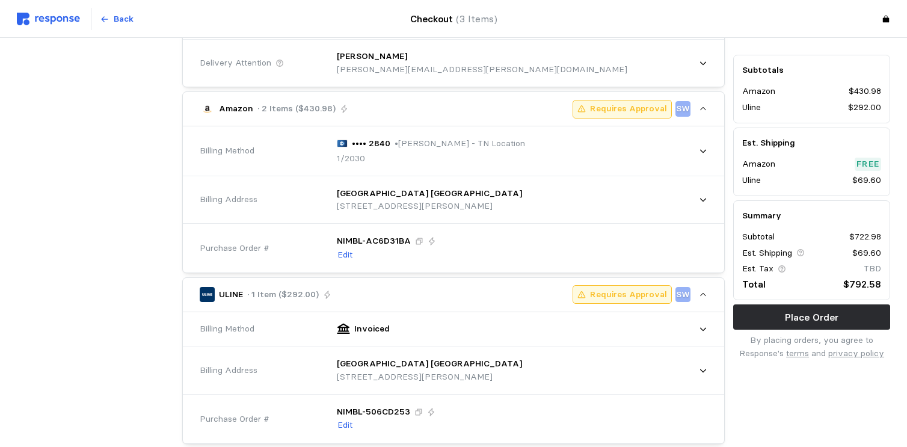
scroll to position [247, 0]
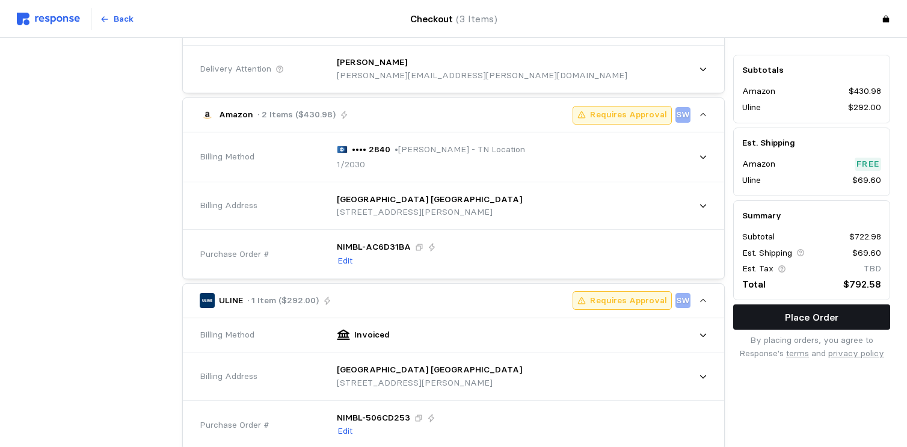
click at [678, 315] on p "Place Order" at bounding box center [812, 317] width 54 height 15
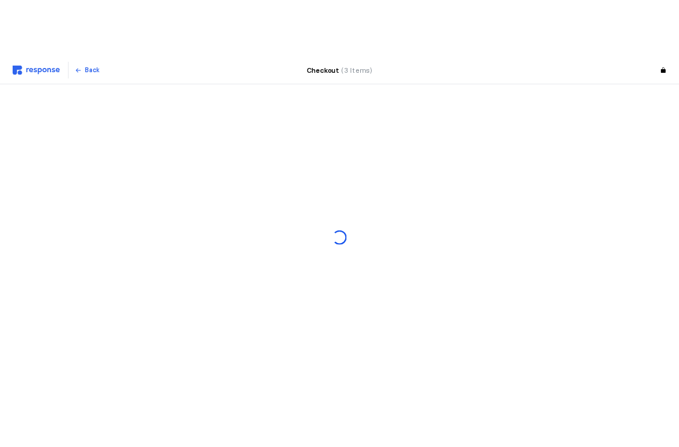
scroll to position [0, 0]
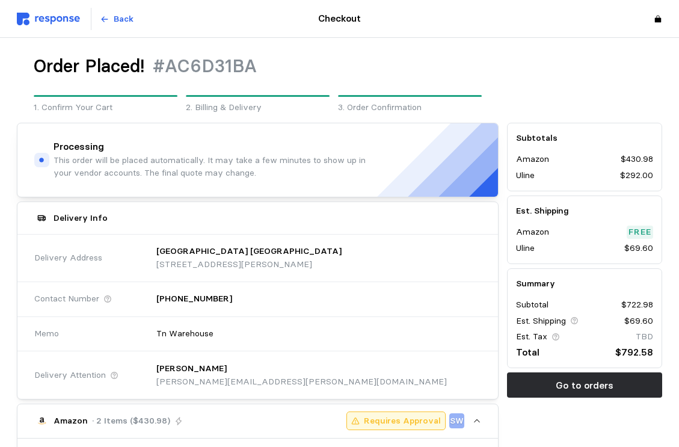
drag, startPoint x: 583, startPoint y: 102, endPoint x: 310, endPoint y: 45, distance: 279.4
click at [582, 100] on div at bounding box center [585, 85] width 164 height 68
click at [120, 18] on p "Back" at bounding box center [124, 19] width 20 height 13
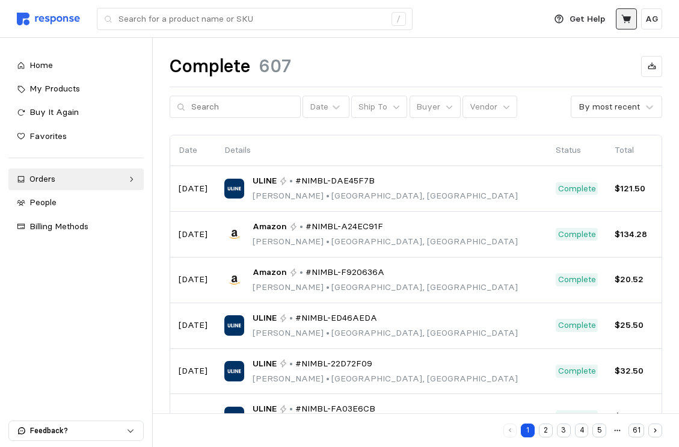
click at [624, 14] on icon at bounding box center [626, 19] width 11 height 11
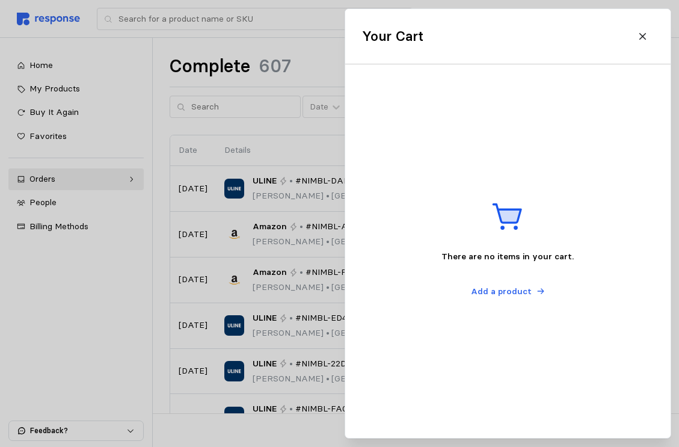
drag, startPoint x: 645, startPoint y: 34, endPoint x: 599, endPoint y: 32, distance: 46.4
click at [645, 34] on icon at bounding box center [643, 36] width 11 height 11
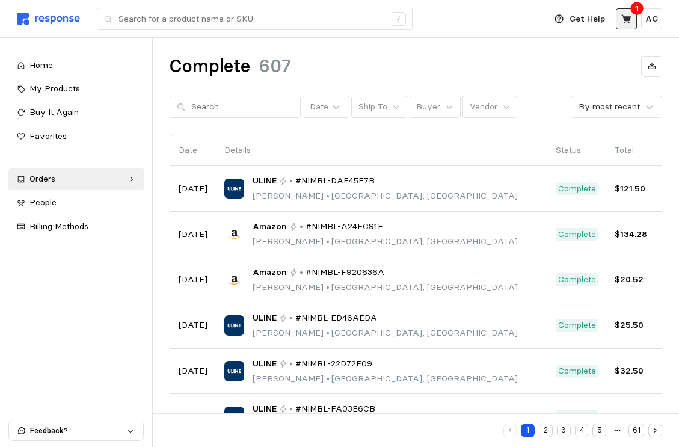
click at [624, 23] on icon at bounding box center [626, 18] width 10 height 8
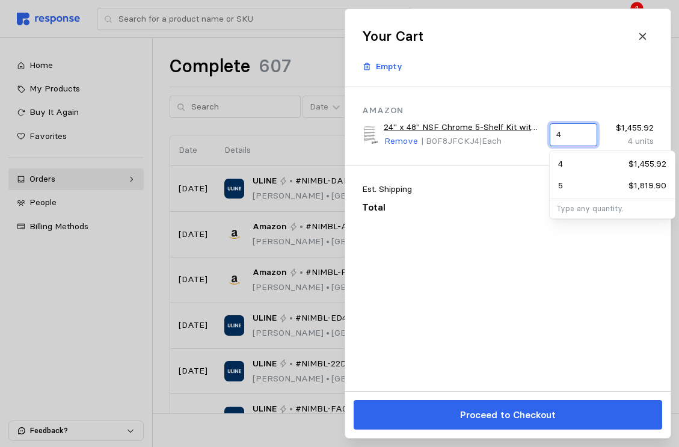
click at [569, 136] on input "4" at bounding box center [573, 135] width 34 height 22
click at [575, 158] on div "3 $1,091.94" at bounding box center [612, 164] width 108 height 13
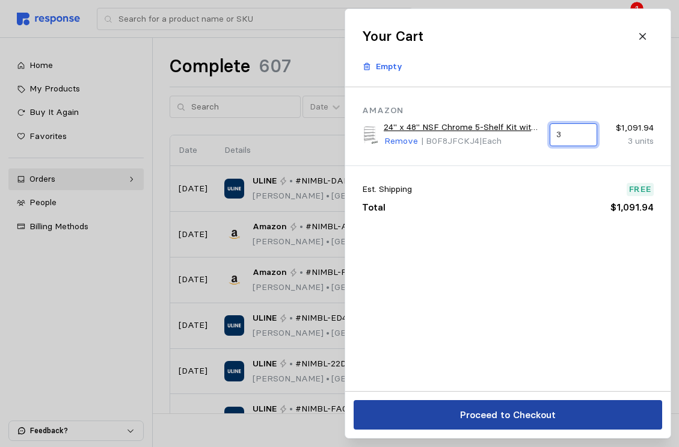
type input "3"
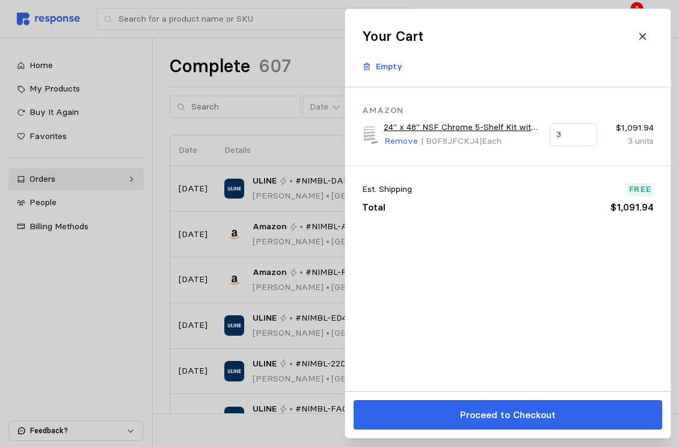
click at [519, 418] on p "Proceed to Checkout" at bounding box center [508, 414] width 96 height 15
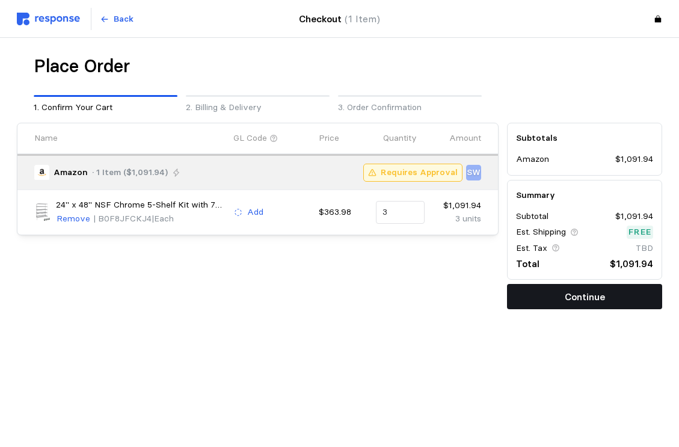
click at [564, 296] on button "Continue" at bounding box center [584, 296] width 155 height 25
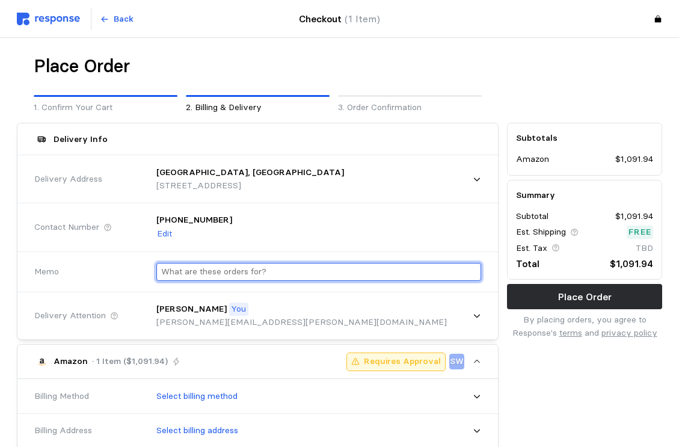
click at [215, 272] on input "text" at bounding box center [318, 271] width 315 height 17
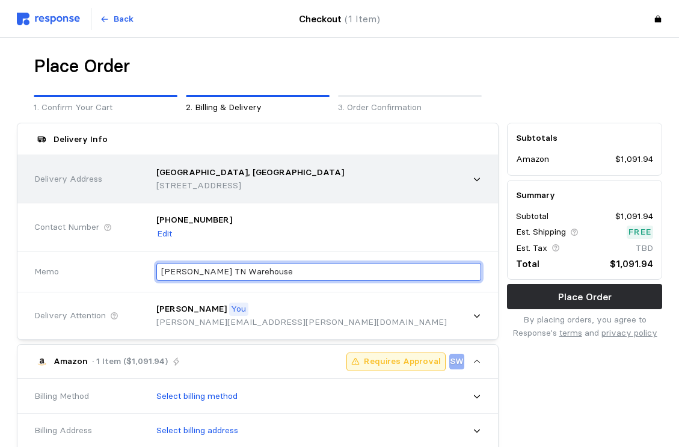
type input "Roger TN Warehouse"
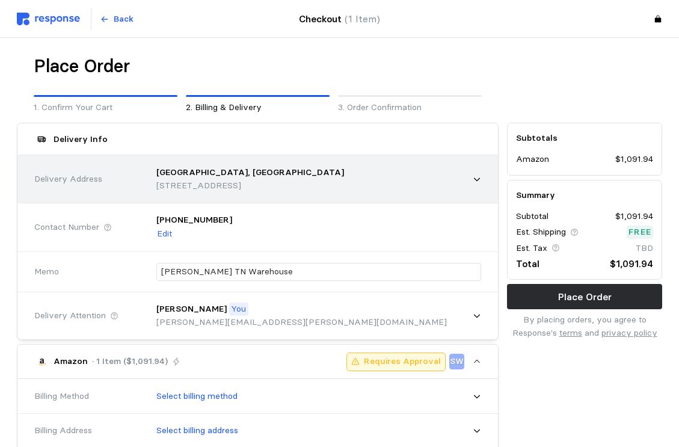
click at [230, 164] on div "Salt Lake City, UT 615 S Gladiola St, Salt Lake City, UT, 84104, United States" at bounding box center [314, 179] width 333 height 43
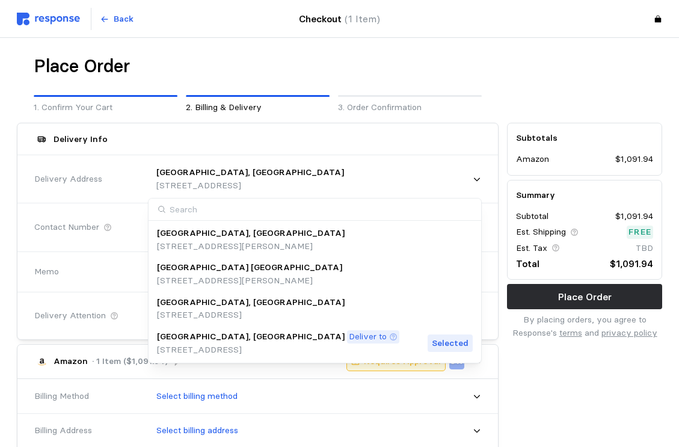
click at [200, 275] on p "[STREET_ADDRESS][PERSON_NAME]" at bounding box center [249, 280] width 185 height 13
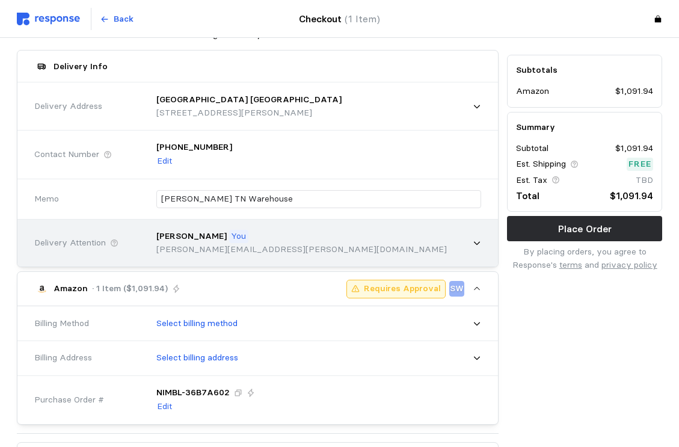
click at [280, 250] on p "[PERSON_NAME][EMAIL_ADDRESS][PERSON_NAME][DOMAIN_NAME]" at bounding box center [301, 249] width 291 height 13
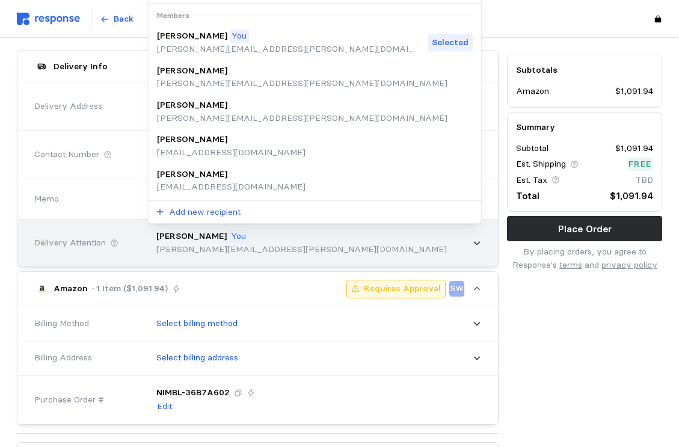
scroll to position [54, 0]
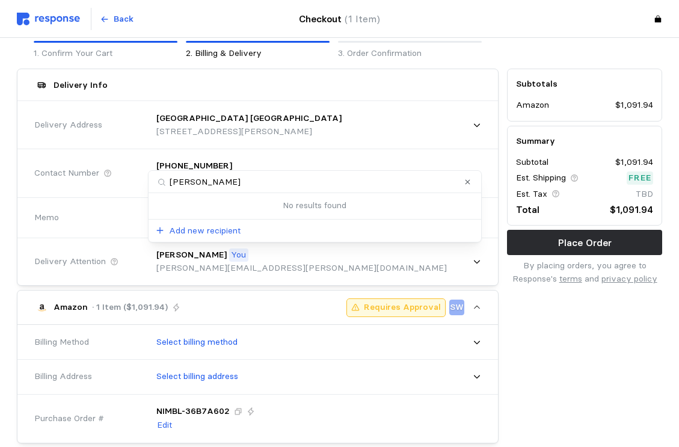
type input "[PERSON_NAME]"
click at [200, 227] on p "Add new recipient" at bounding box center [205, 230] width 72 height 13
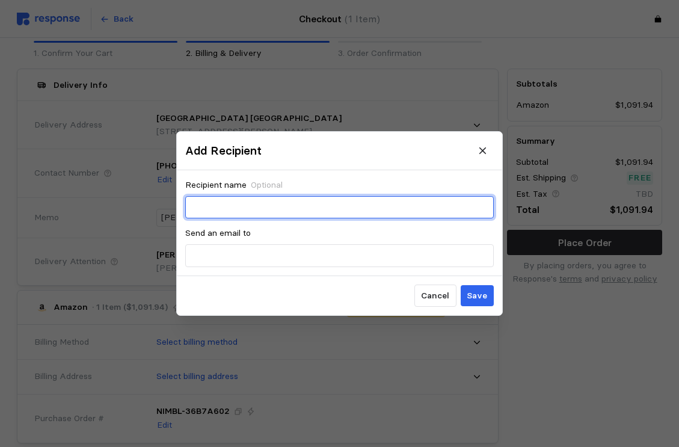
click at [239, 201] on input "text" at bounding box center [339, 207] width 295 height 22
type input "[PERSON_NAME]"
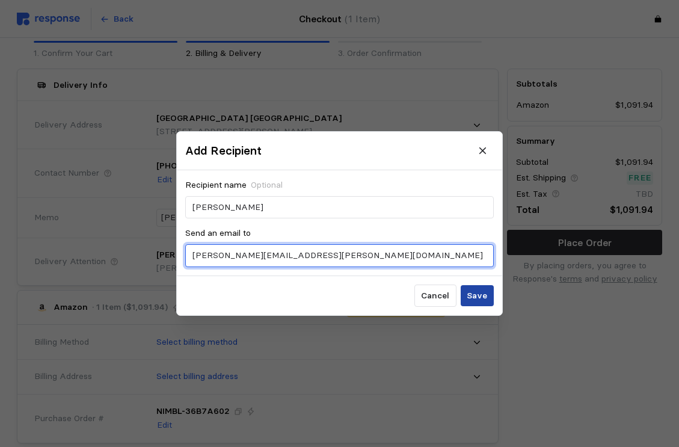
type input "[PERSON_NAME][EMAIL_ADDRESS][PERSON_NAME][DOMAIN_NAME]"
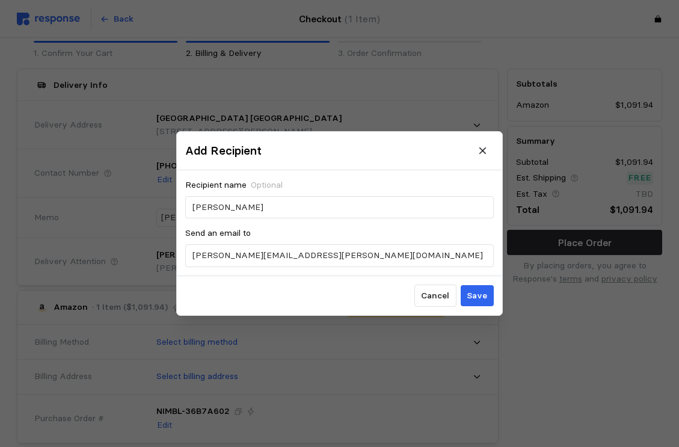
click at [478, 296] on p "Save" at bounding box center [477, 295] width 20 height 13
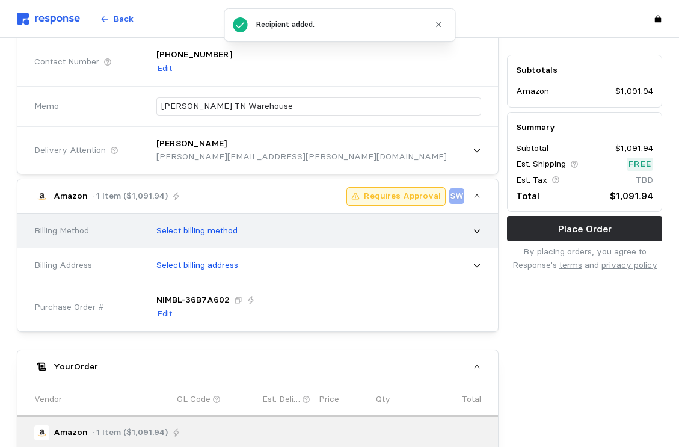
click at [218, 230] on p "Select billing method" at bounding box center [196, 230] width 81 height 13
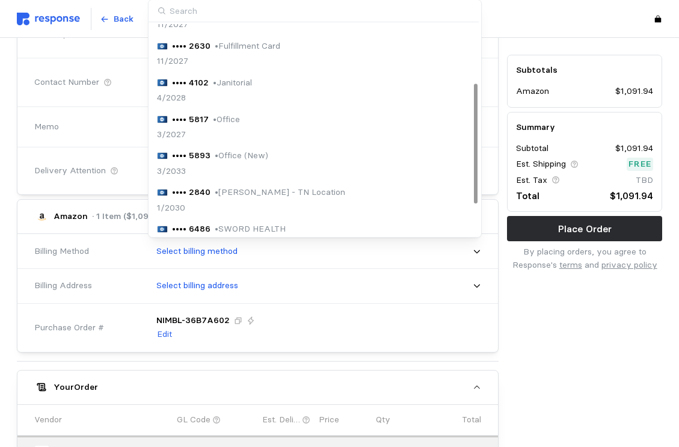
scroll to position [103, 0]
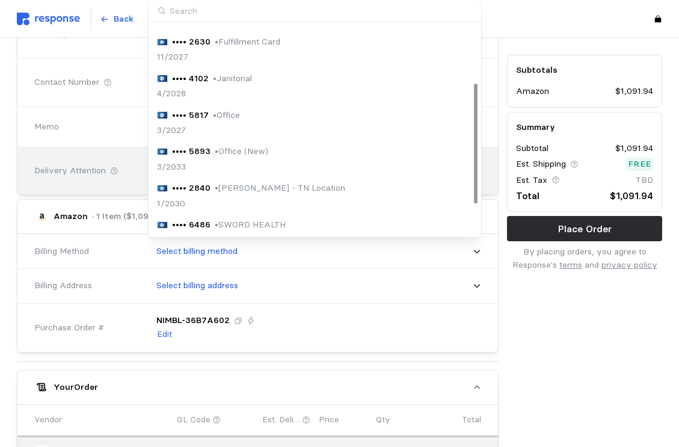
click at [285, 185] on p "• [PERSON_NAME] - TN Location" at bounding box center [280, 188] width 131 height 13
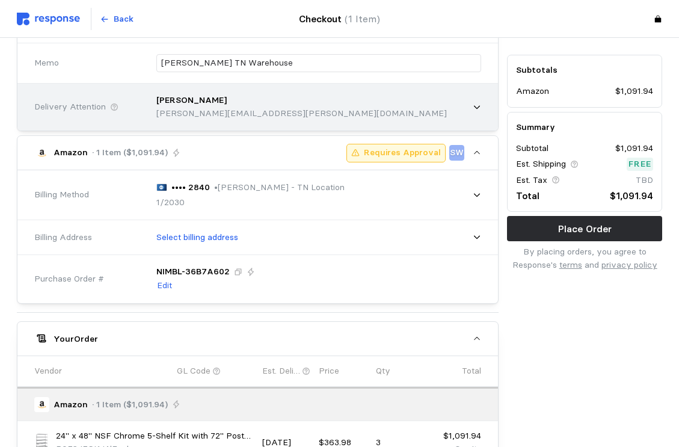
scroll to position [212, 0]
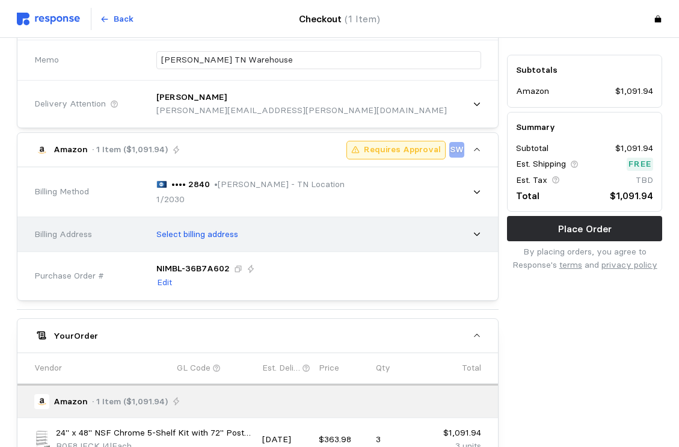
click at [219, 228] on p "Select billing address" at bounding box center [197, 234] width 82 height 13
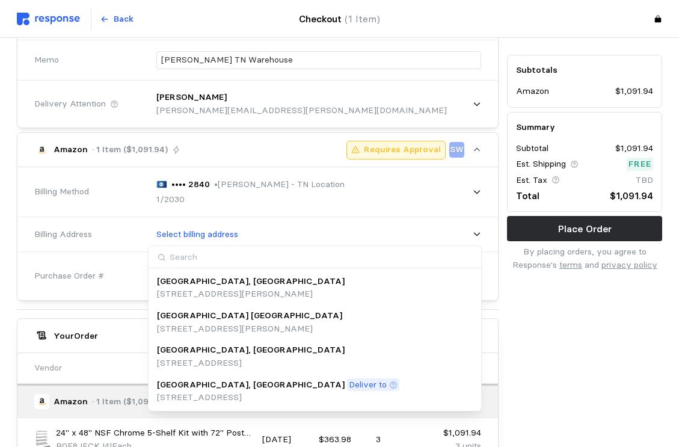
click at [241, 312] on div "[GEOGRAPHIC_DATA] [GEOGRAPHIC_DATA]" at bounding box center [249, 315] width 185 height 13
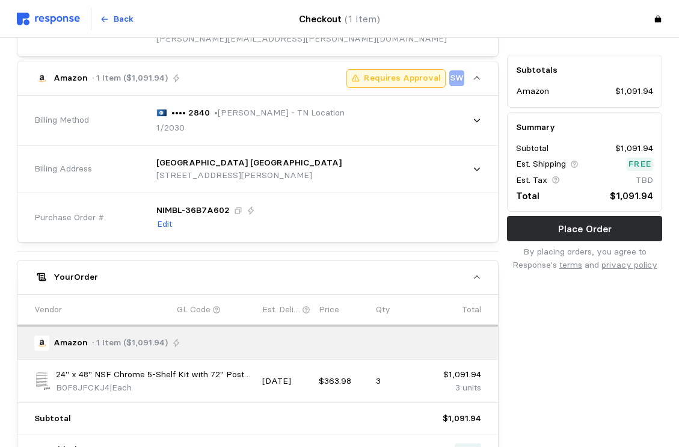
scroll to position [279, 0]
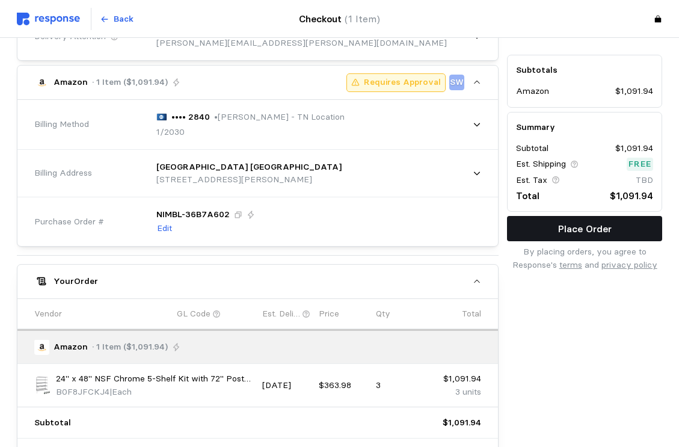
click at [559, 233] on p "Place Order" at bounding box center [585, 228] width 54 height 15
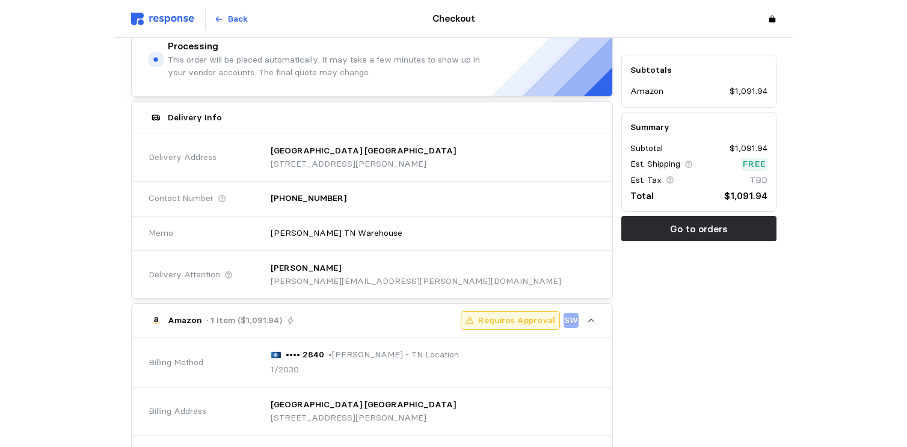
scroll to position [105, 0]
